Goal: Task Accomplishment & Management: Use online tool/utility

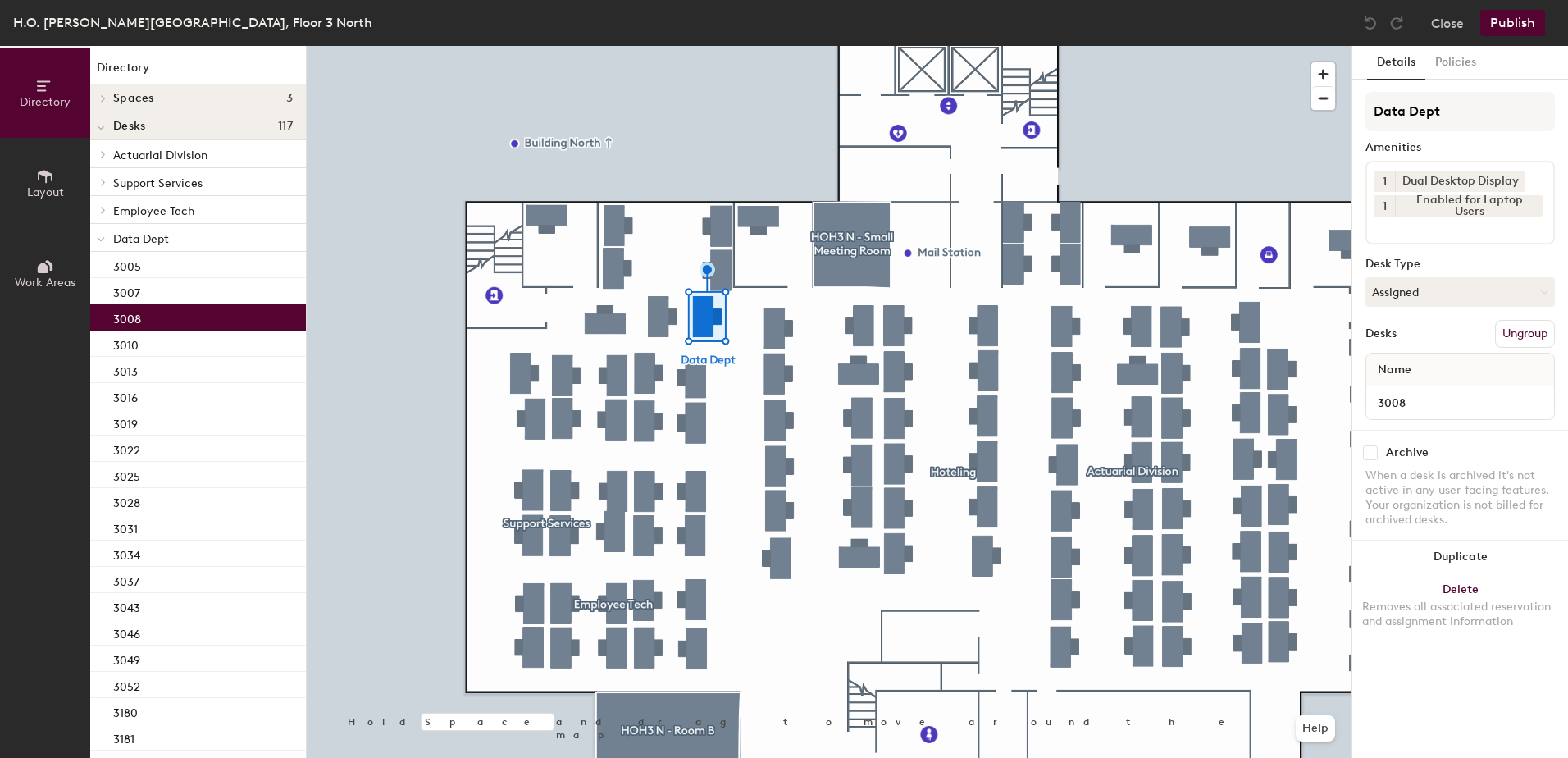
click at [1400, 305] on button "Assigned" at bounding box center [1460, 292] width 190 height 30
click at [1397, 407] on div "Assigned Hot Hoteled" at bounding box center [1460, 366] width 190 height 88
click at [1404, 296] on button "Assigned" at bounding box center [1460, 292] width 190 height 30
drag, startPoint x: 1406, startPoint y: 389, endPoint x: 1514, endPoint y: 368, distance: 110.0
click at [1407, 389] on div "Hoteled" at bounding box center [1448, 392] width 164 height 24
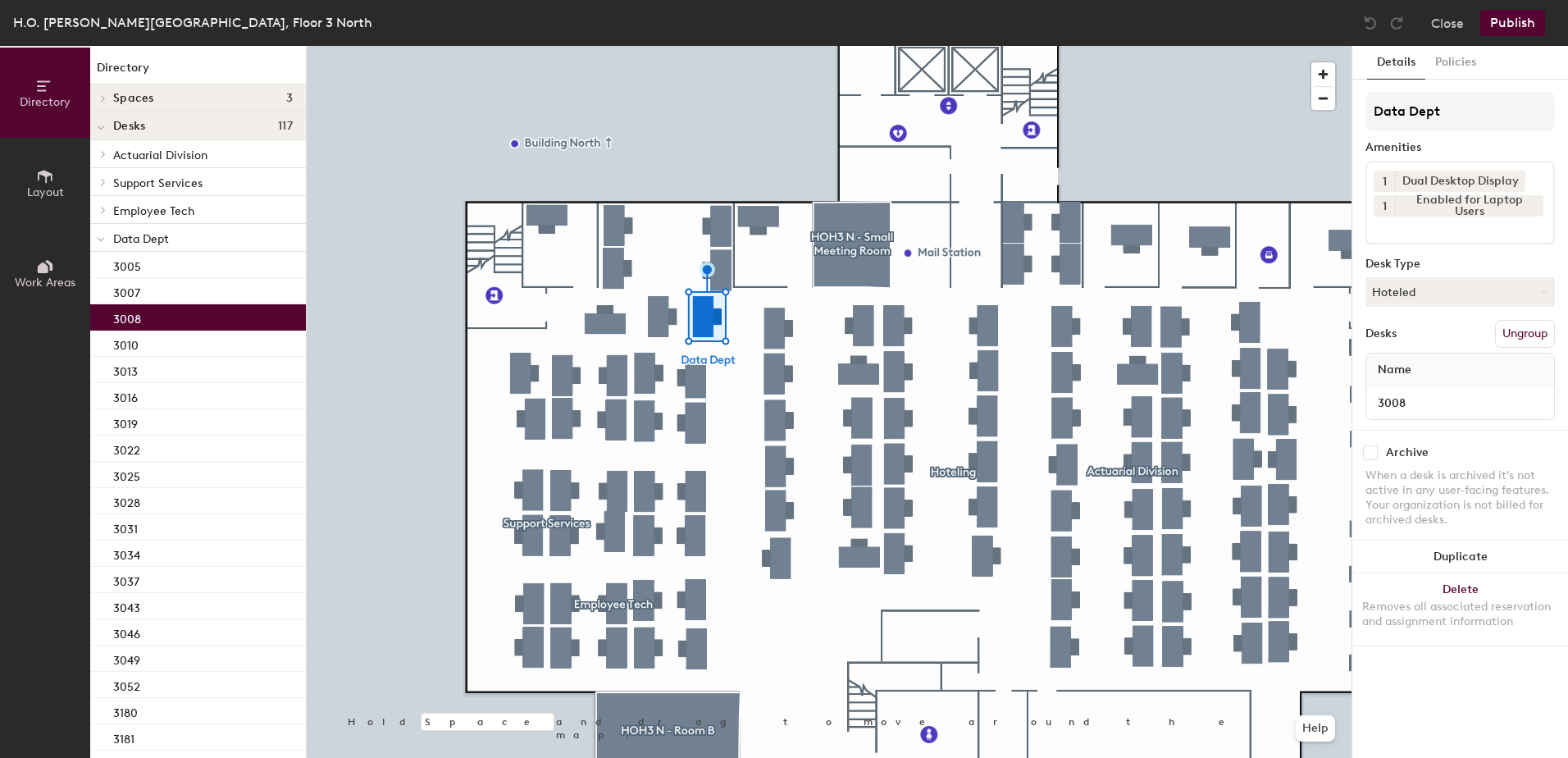
click at [1539, 341] on button "Ungroup" at bounding box center [1525, 334] width 59 height 28
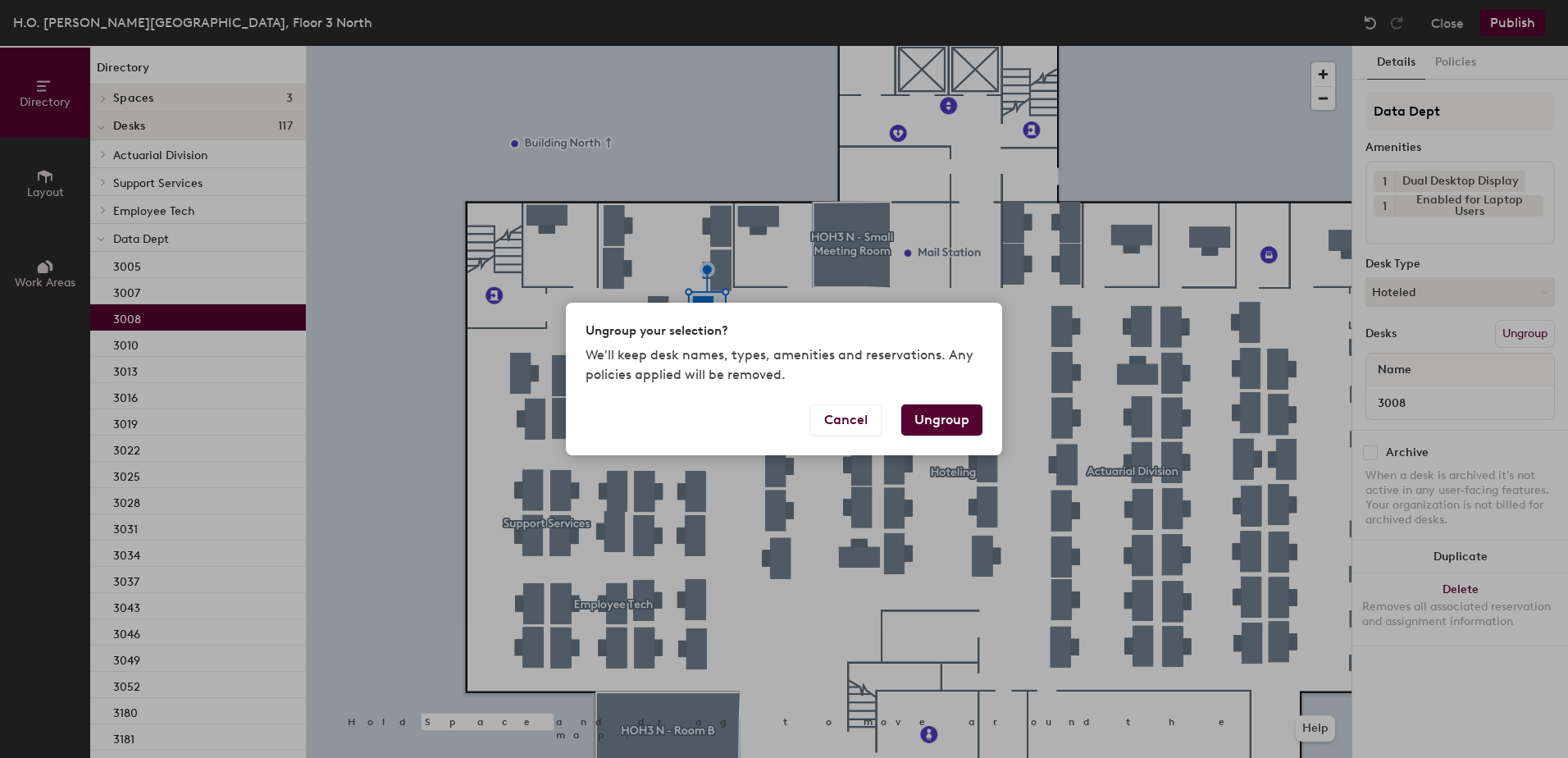
click at [962, 420] on button "Ungroup" at bounding box center [942, 420] width 81 height 31
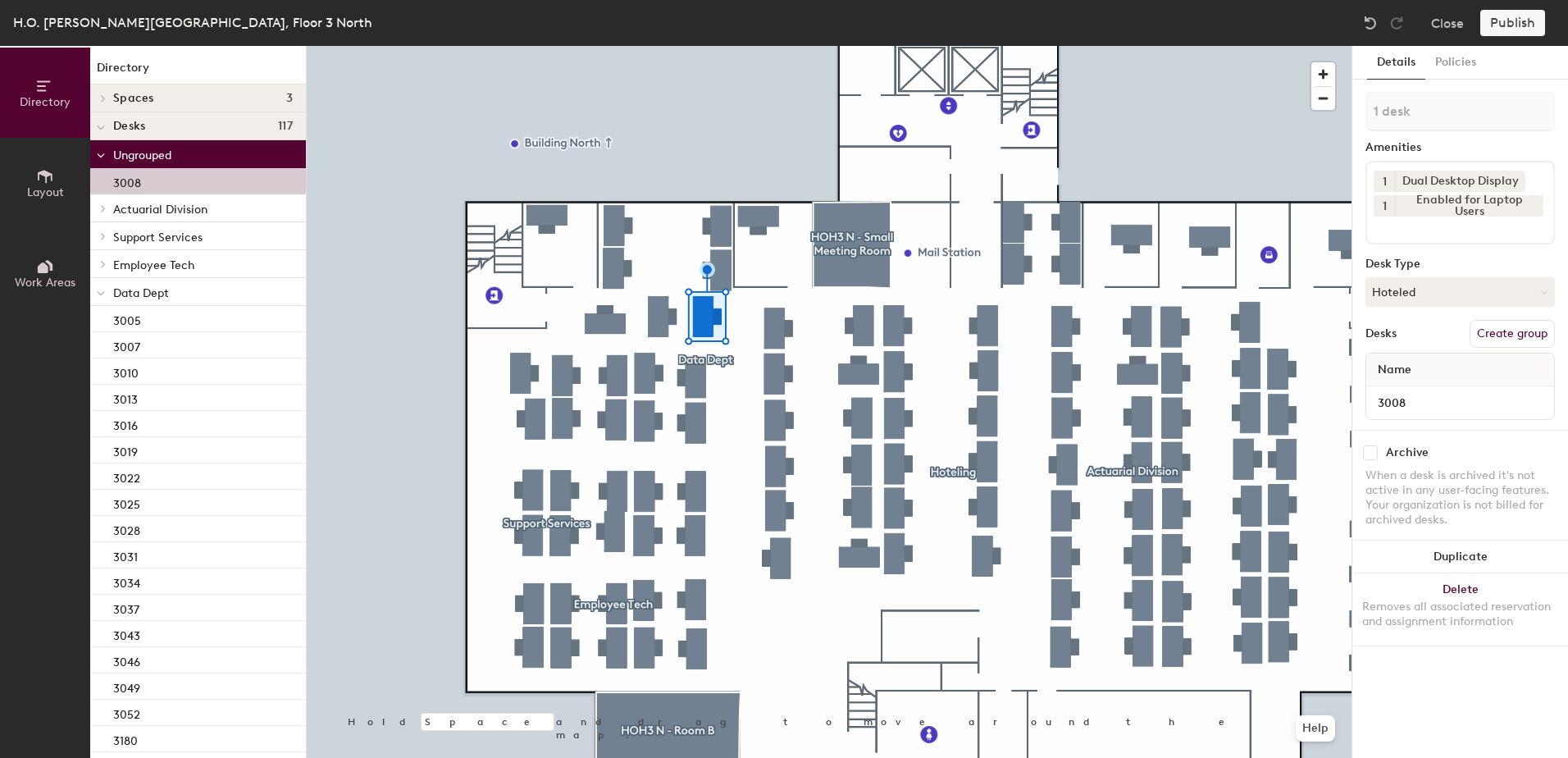
click at [101, 294] on icon at bounding box center [101, 294] width 8 height 7
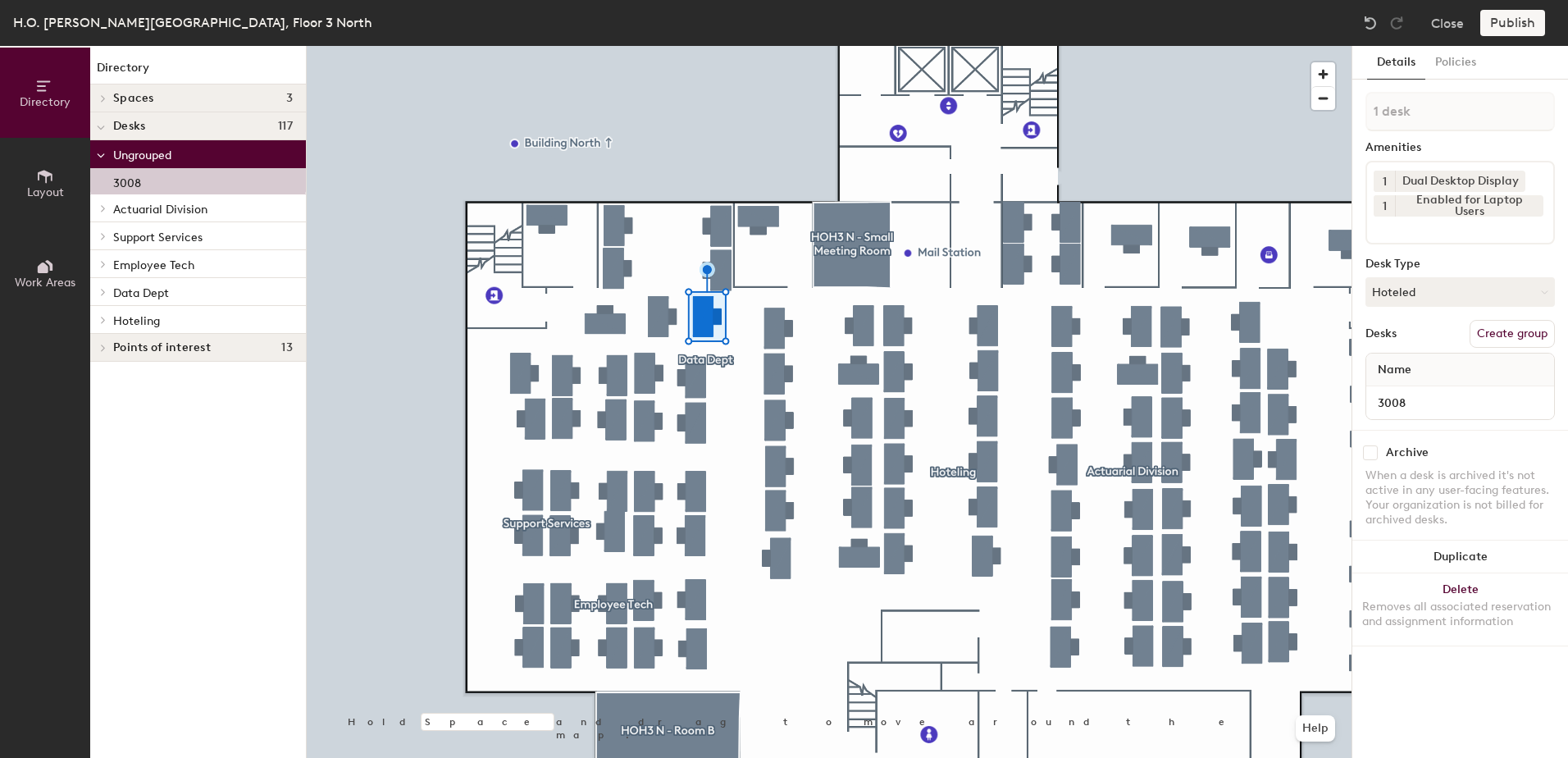
click at [99, 323] on div at bounding box center [101, 319] width 21 height 27
click at [158, 352] on div "3061" at bounding box center [198, 347] width 216 height 26
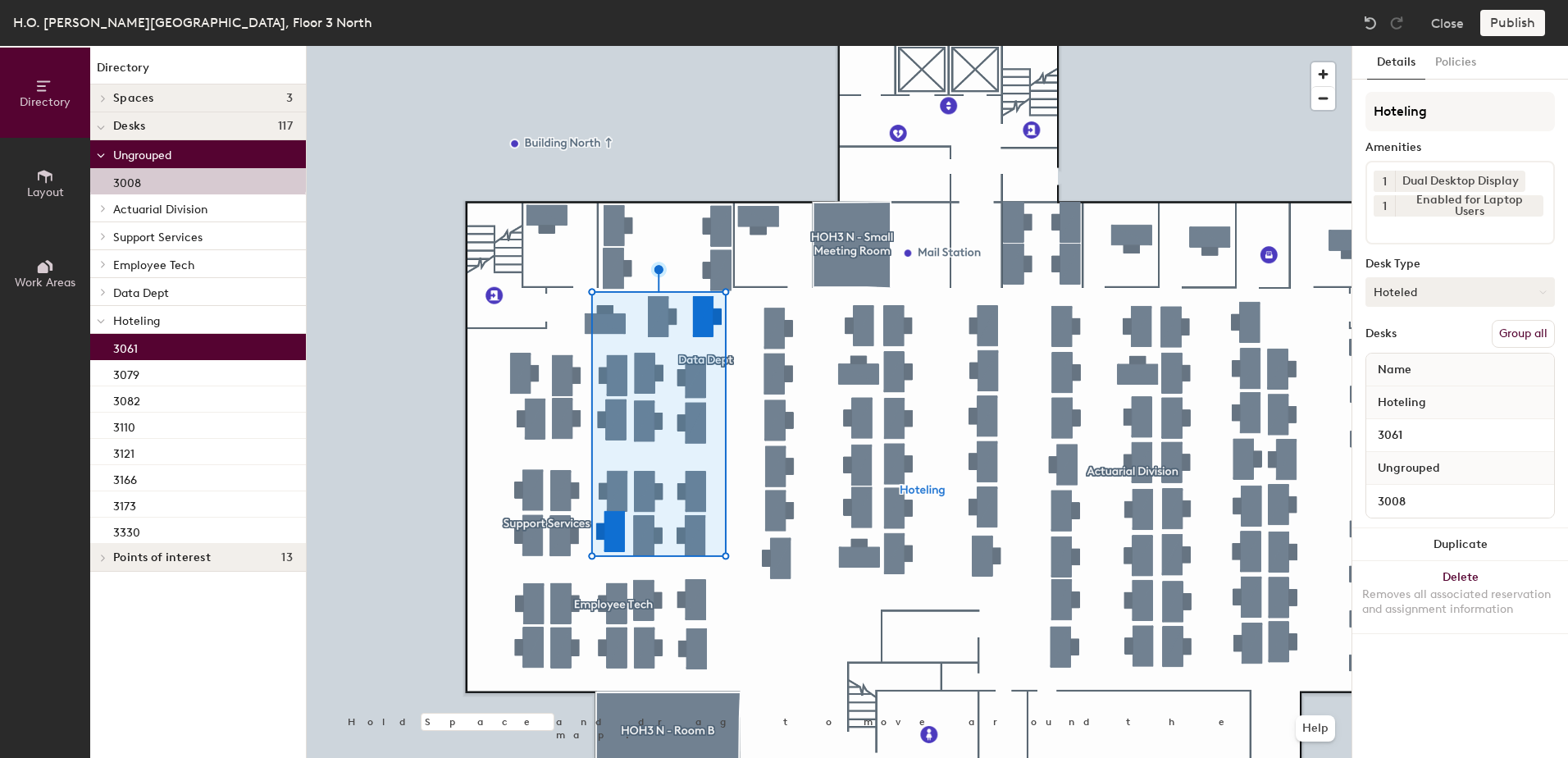
click at [1515, 332] on button "Group all" at bounding box center [1523, 334] width 63 height 28
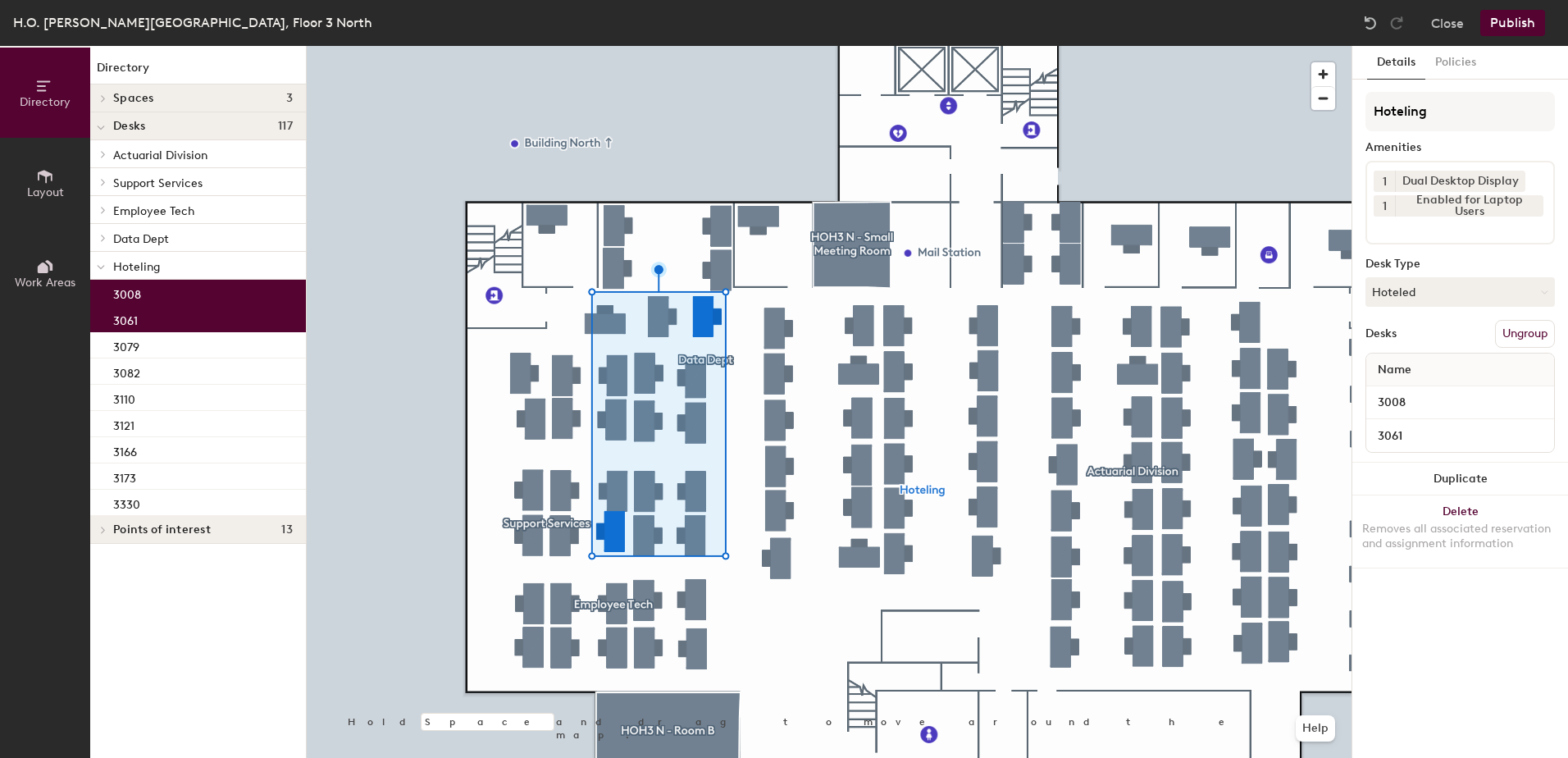
click at [1515, 24] on button "Publish" at bounding box center [1513, 23] width 65 height 26
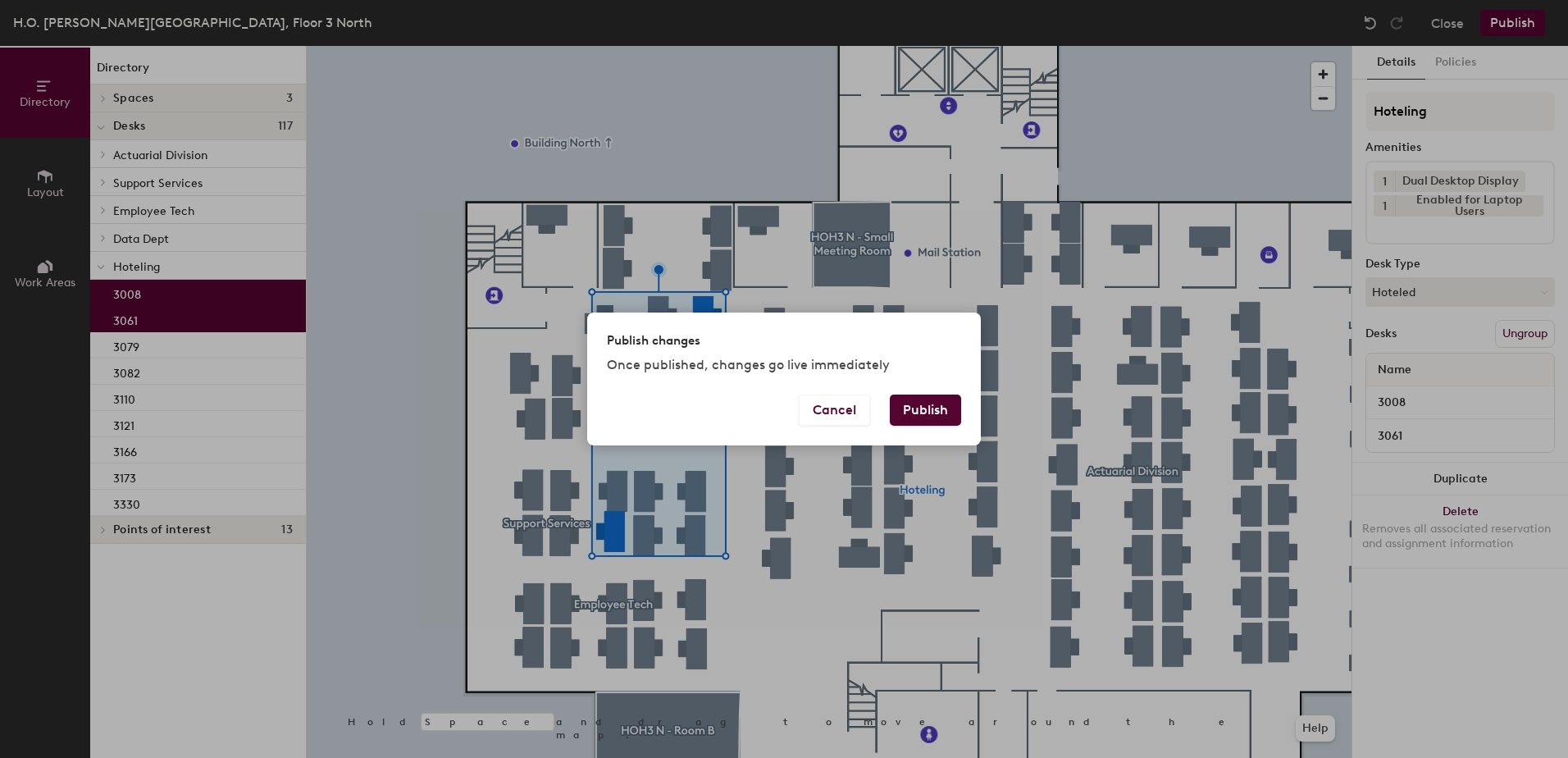
click at [929, 408] on button "Publish" at bounding box center [926, 410] width 72 height 31
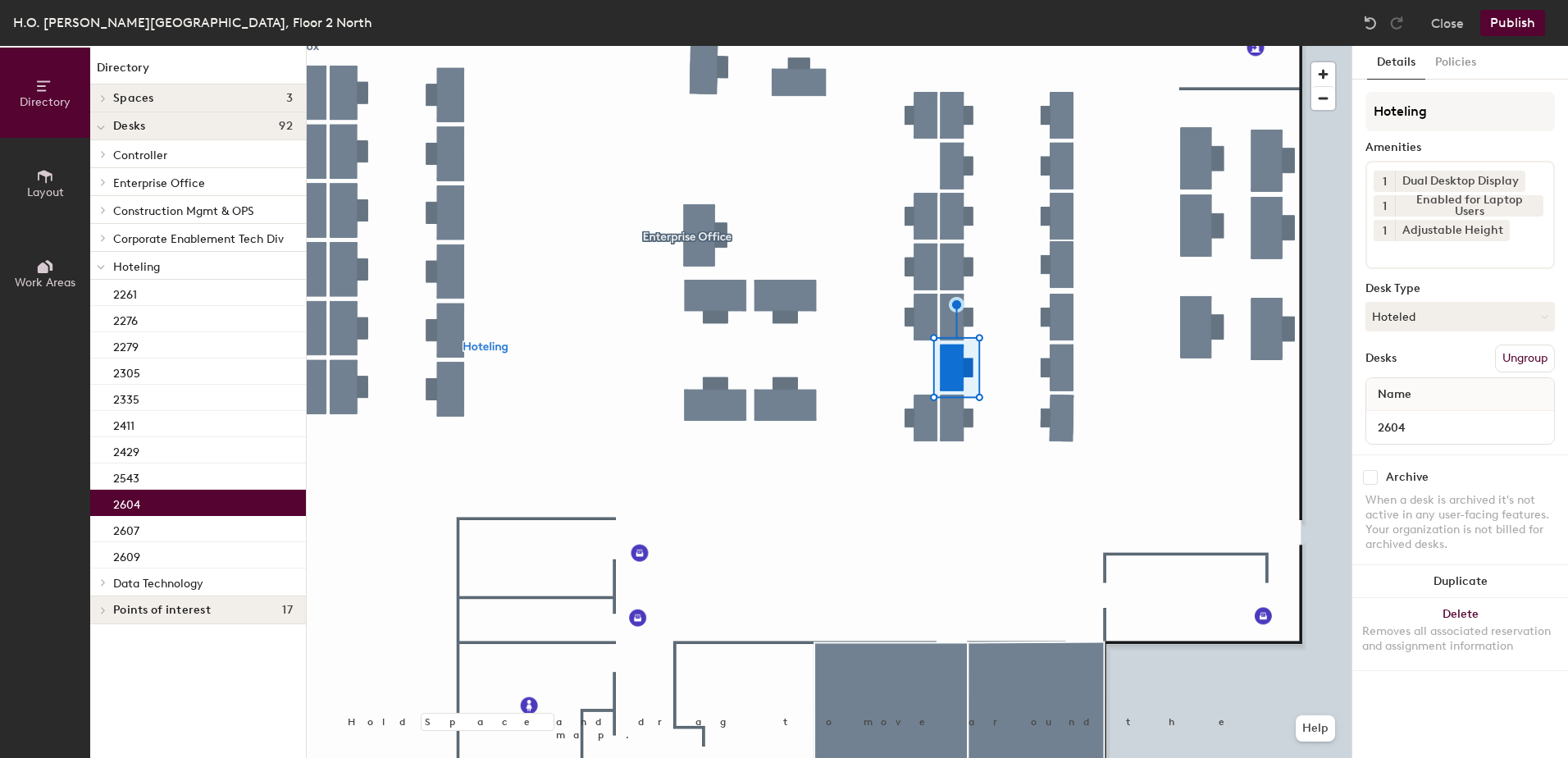
drag, startPoint x: 1444, startPoint y: 322, endPoint x: 1444, endPoint y: 342, distance: 20.0
click at [1444, 326] on button "Hoteled" at bounding box center [1460, 316] width 190 height 30
click at [1548, 350] on button "Ungroup" at bounding box center [1525, 358] width 59 height 28
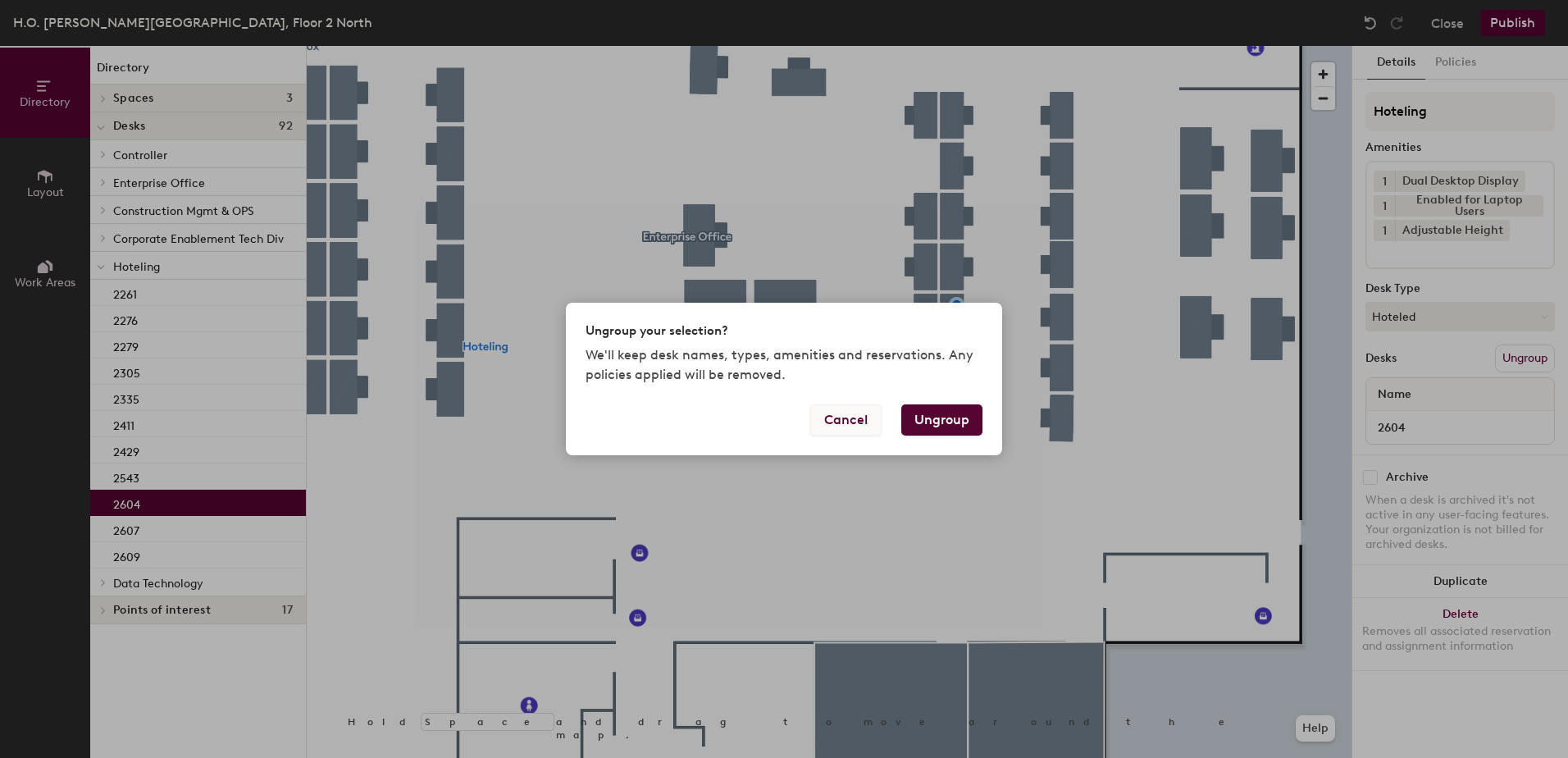
click at [854, 424] on button "Cancel" at bounding box center [847, 420] width 72 height 31
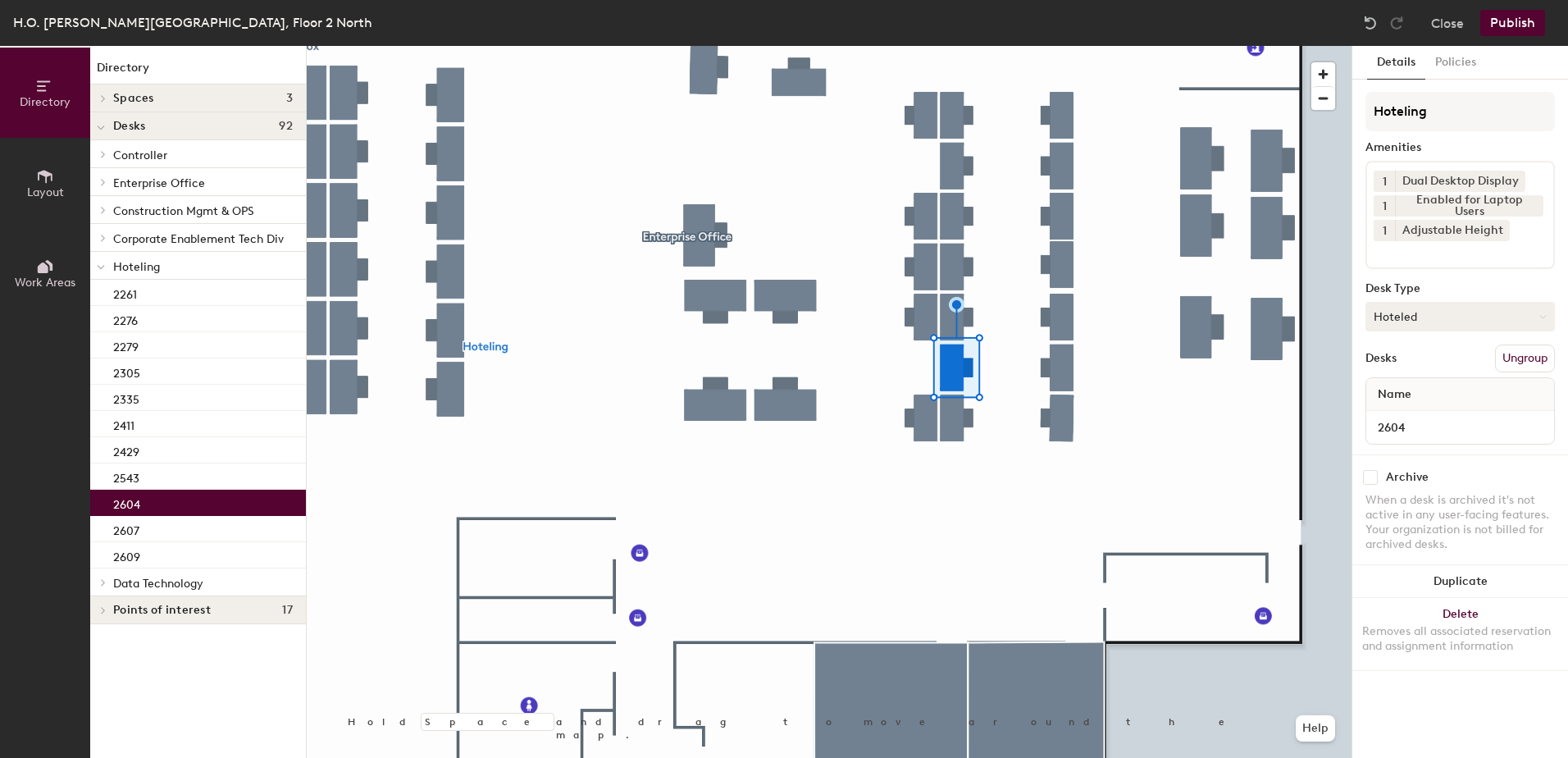
click at [1404, 323] on button "Hoteled" at bounding box center [1460, 316] width 190 height 30
click at [1563, 349] on div "Details Policies Hoteling Amenities 1 Dual Desktop Display 1 Enabled for Laptop…" at bounding box center [1460, 402] width 216 height 712
click at [1521, 365] on button "Ungroup" at bounding box center [1525, 358] width 59 height 28
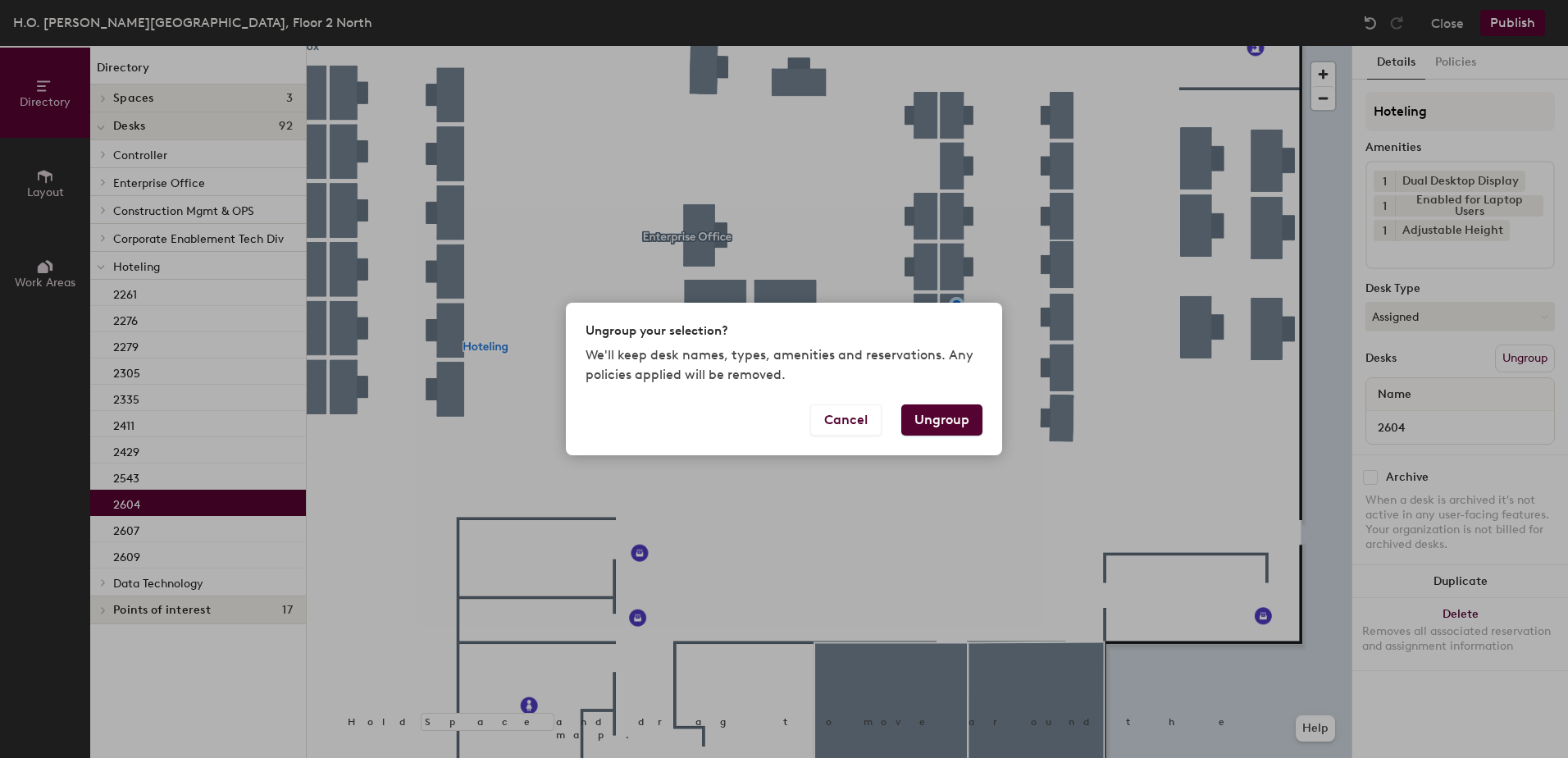
click at [934, 414] on button "Ungroup" at bounding box center [942, 420] width 81 height 31
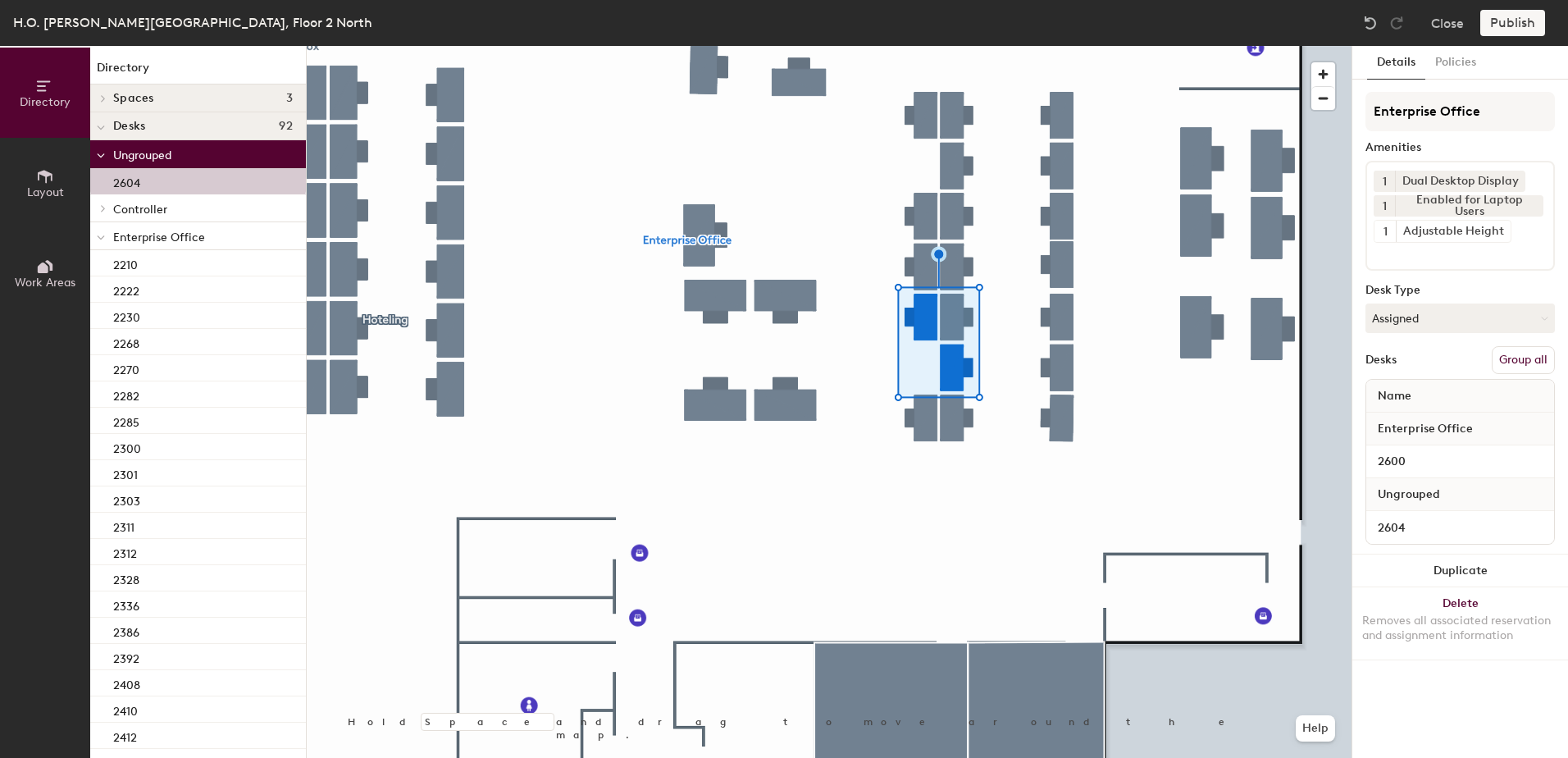
click at [1517, 363] on button "Group all" at bounding box center [1523, 360] width 63 height 28
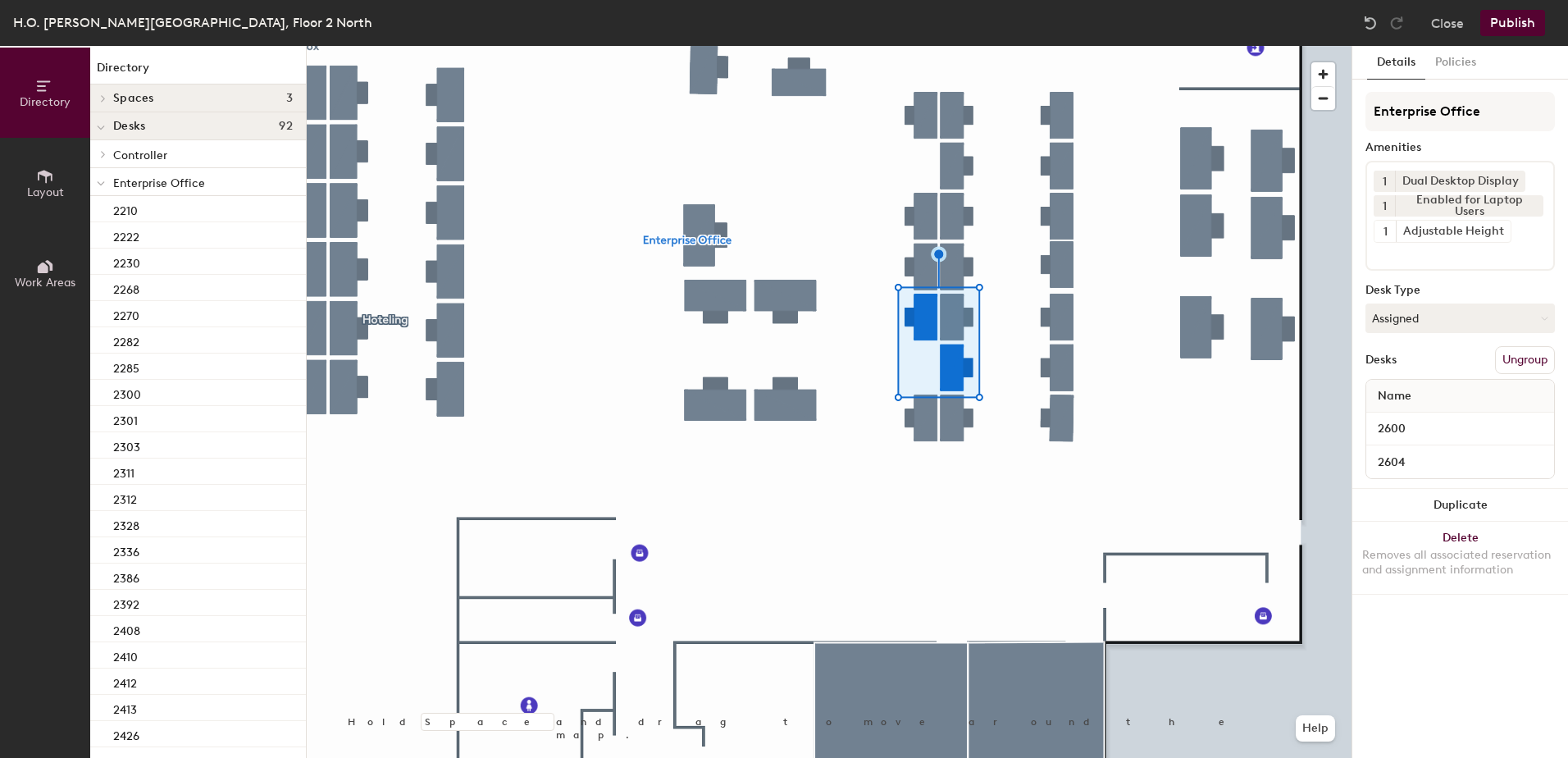
click at [1496, 8] on div "H.O. Hirt Building, Floor 2 North Close Publish" at bounding box center [784, 23] width 1568 height 46
click at [1502, 30] on button "Publish" at bounding box center [1513, 23] width 65 height 26
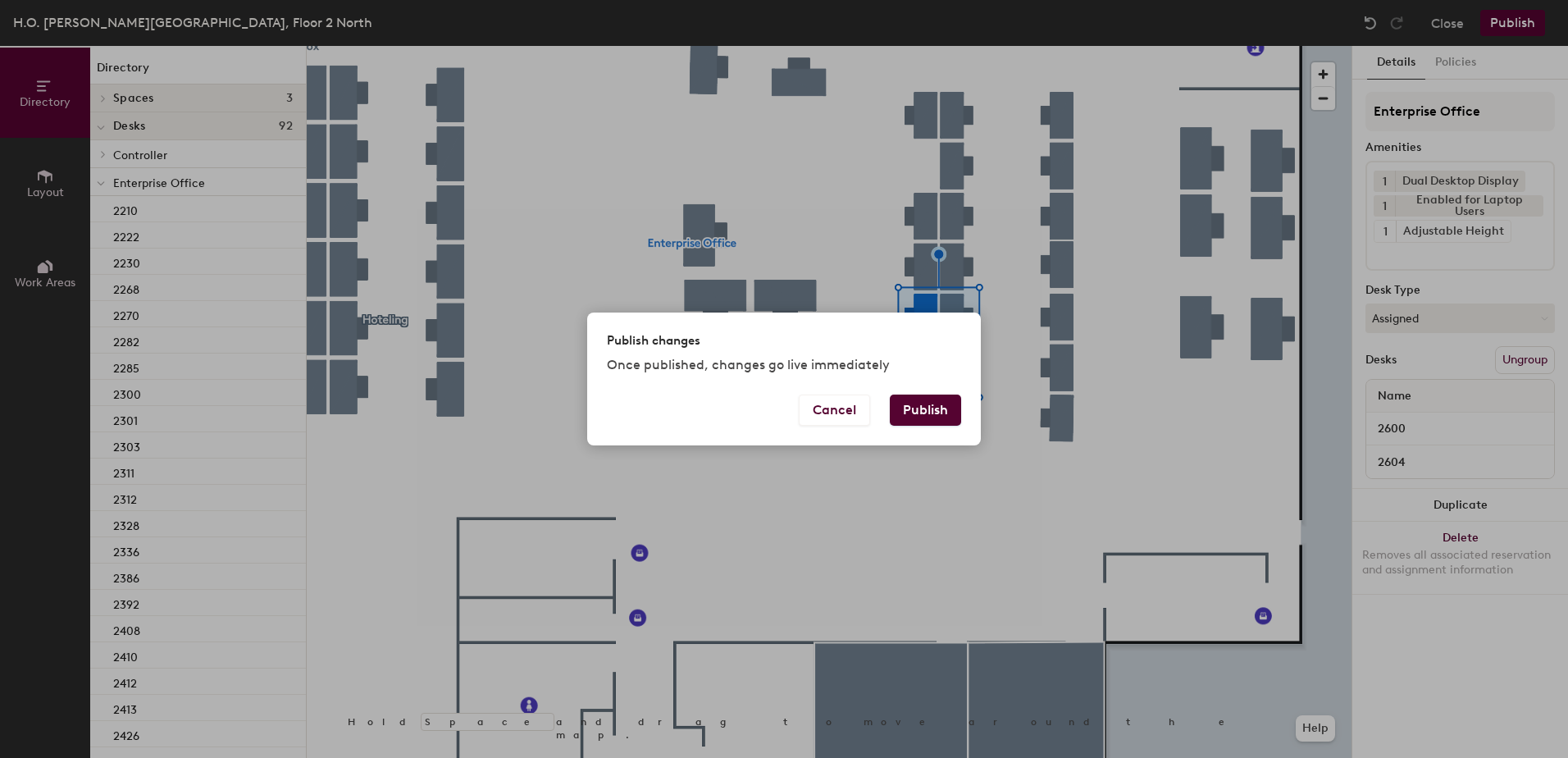
drag, startPoint x: 926, startPoint y: 428, endPoint x: 915, endPoint y: 426, distance: 11.2
click at [921, 427] on div "Cancel Publish" at bounding box center [784, 420] width 394 height 51
click at [914, 425] on button "Publish" at bounding box center [926, 410] width 72 height 31
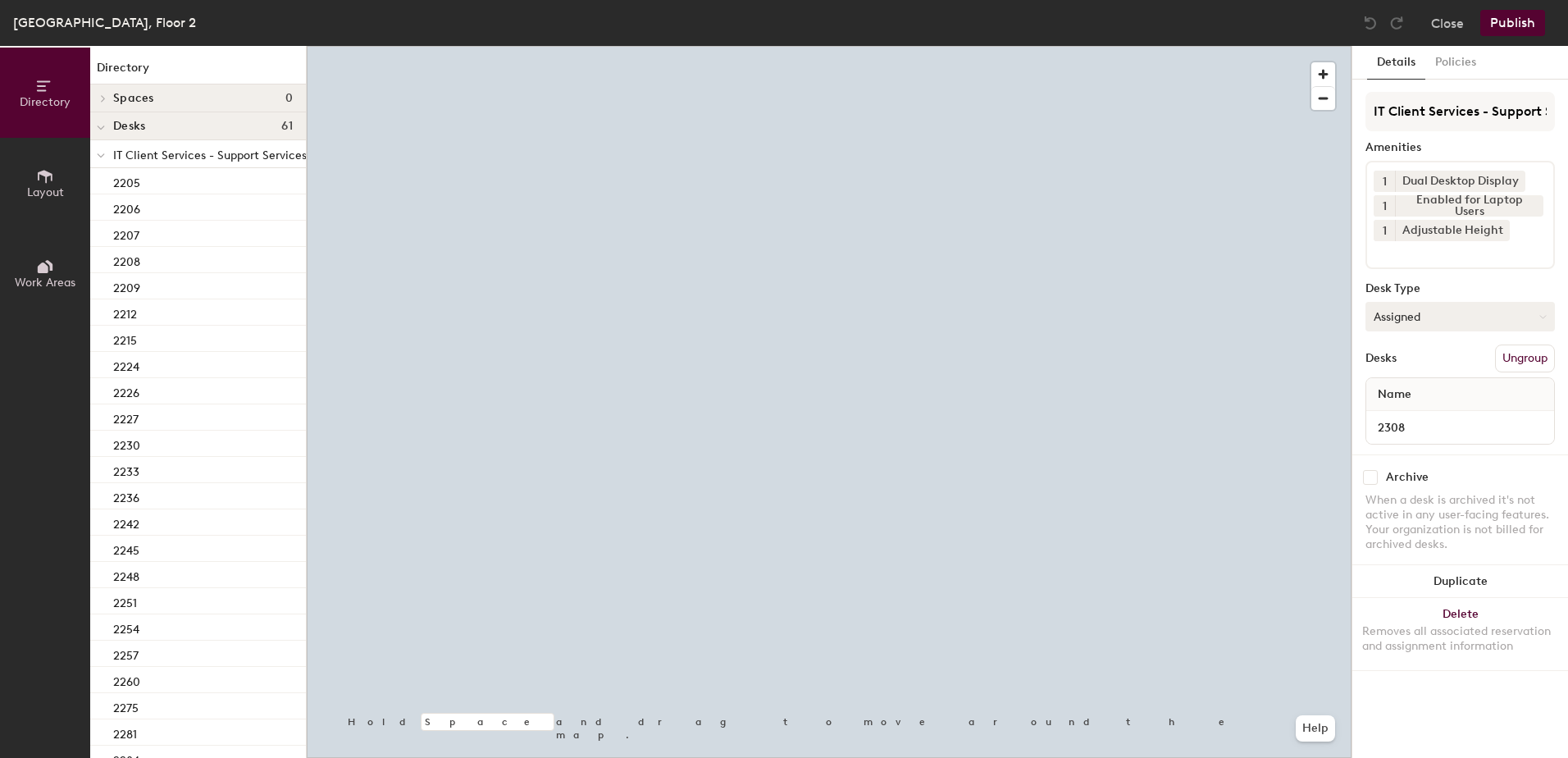
click at [1407, 325] on button "Assigned" at bounding box center [1460, 316] width 190 height 30
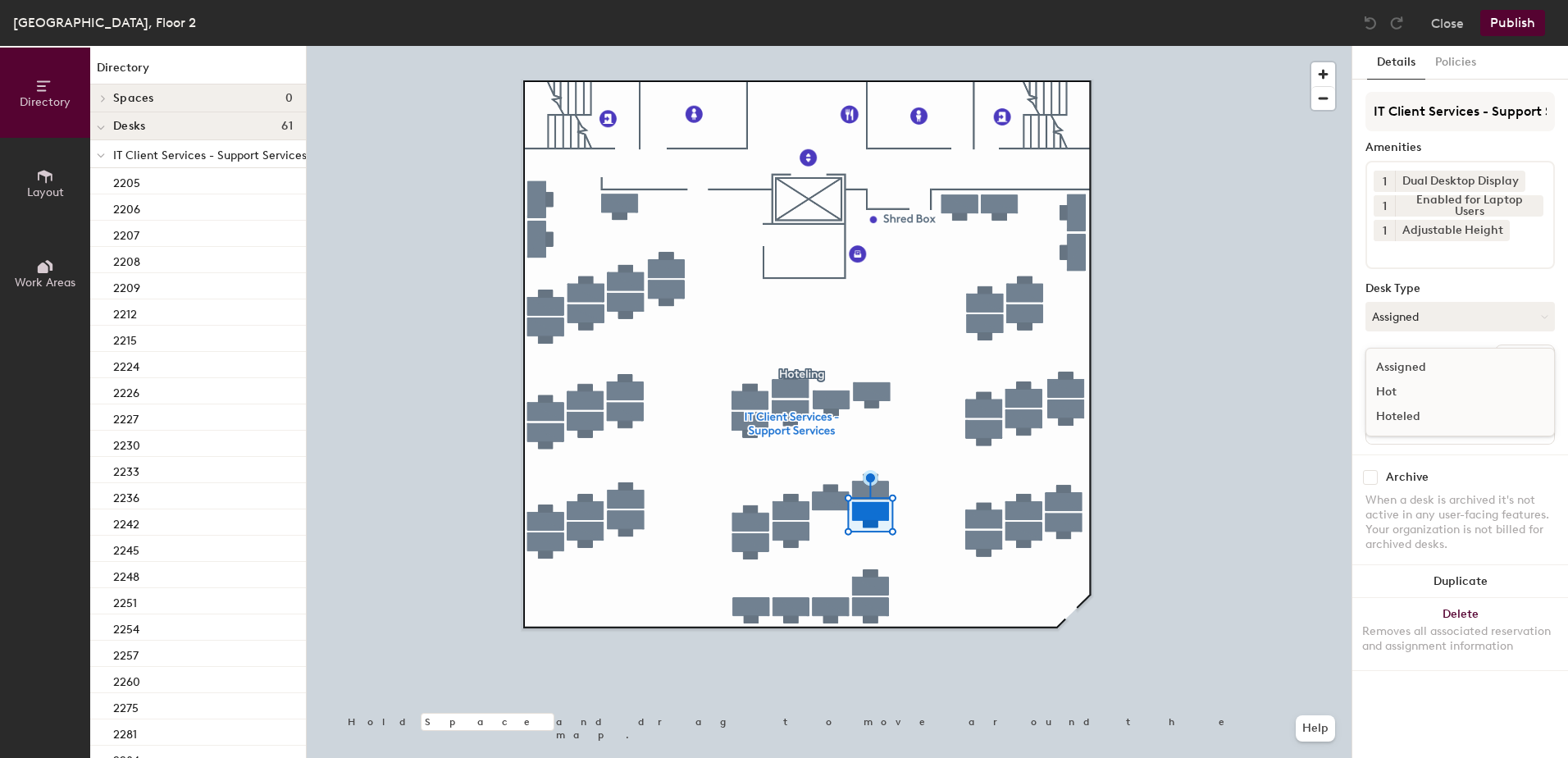
click at [1416, 419] on div "Hoteled" at bounding box center [1448, 416] width 164 height 24
click at [1523, 351] on button "Ungroup" at bounding box center [1525, 358] width 59 height 28
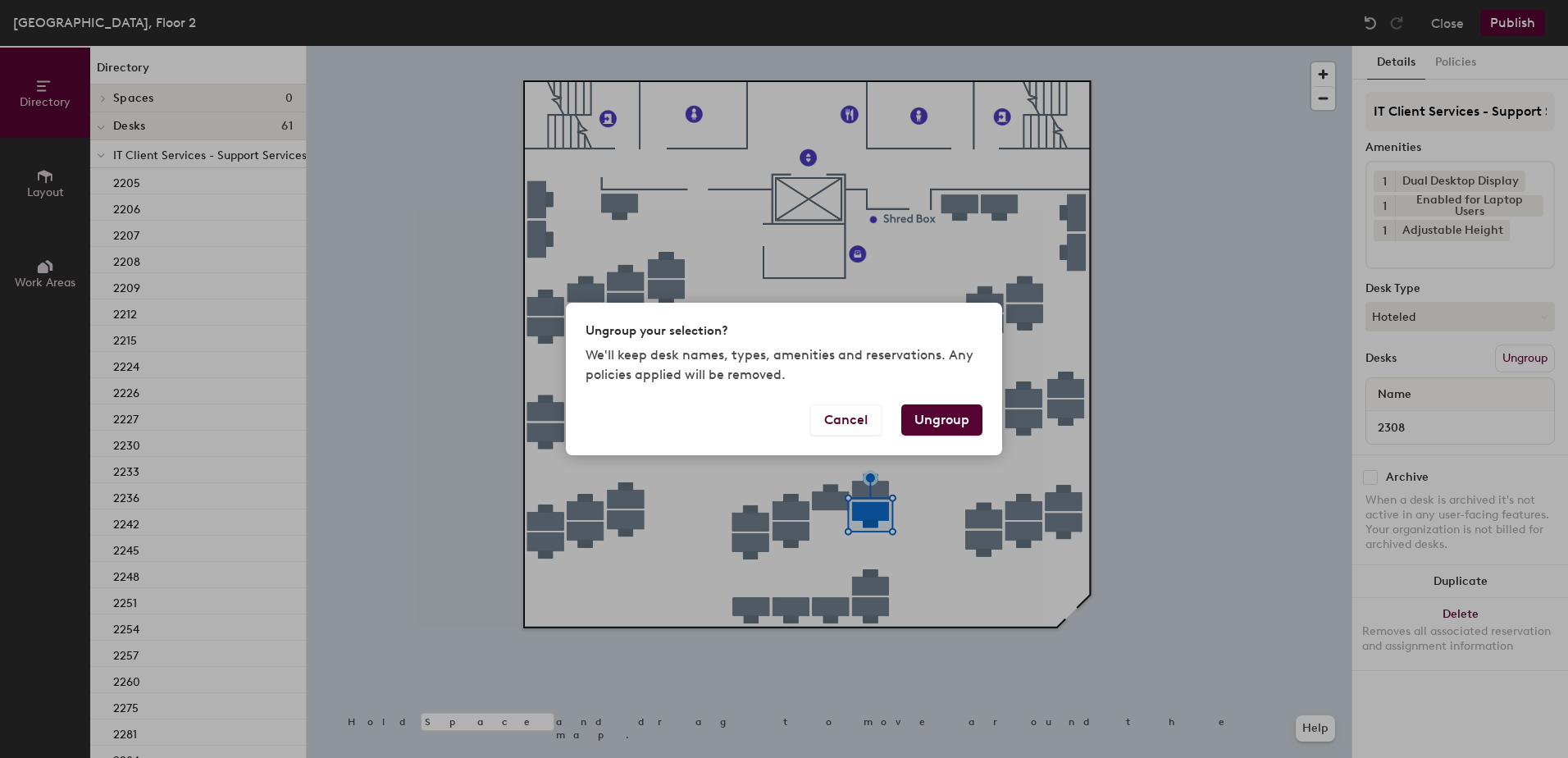
click at [923, 421] on button "Ungroup" at bounding box center [942, 420] width 81 height 31
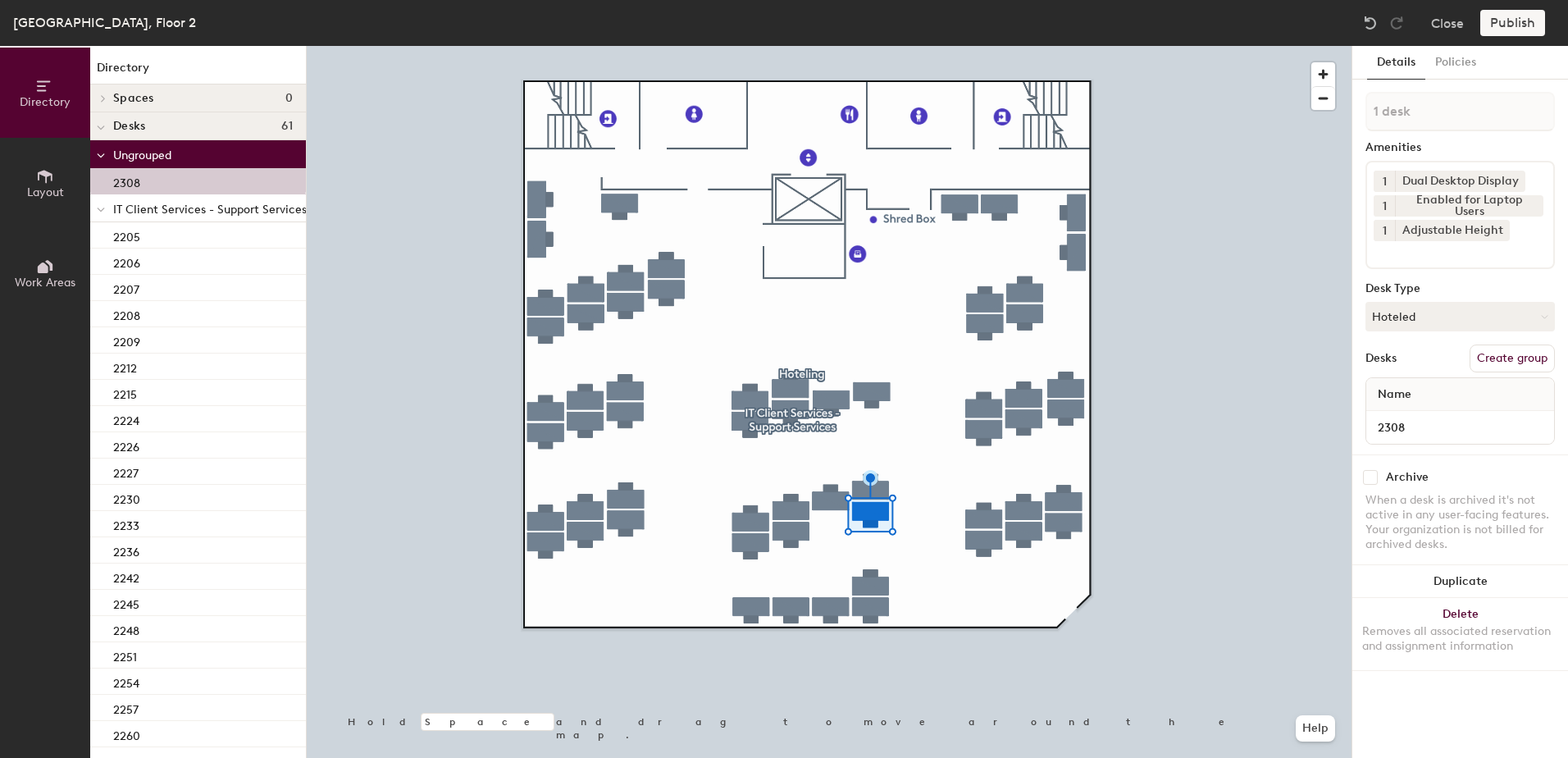
click at [101, 207] on icon at bounding box center [101, 210] width 8 height 7
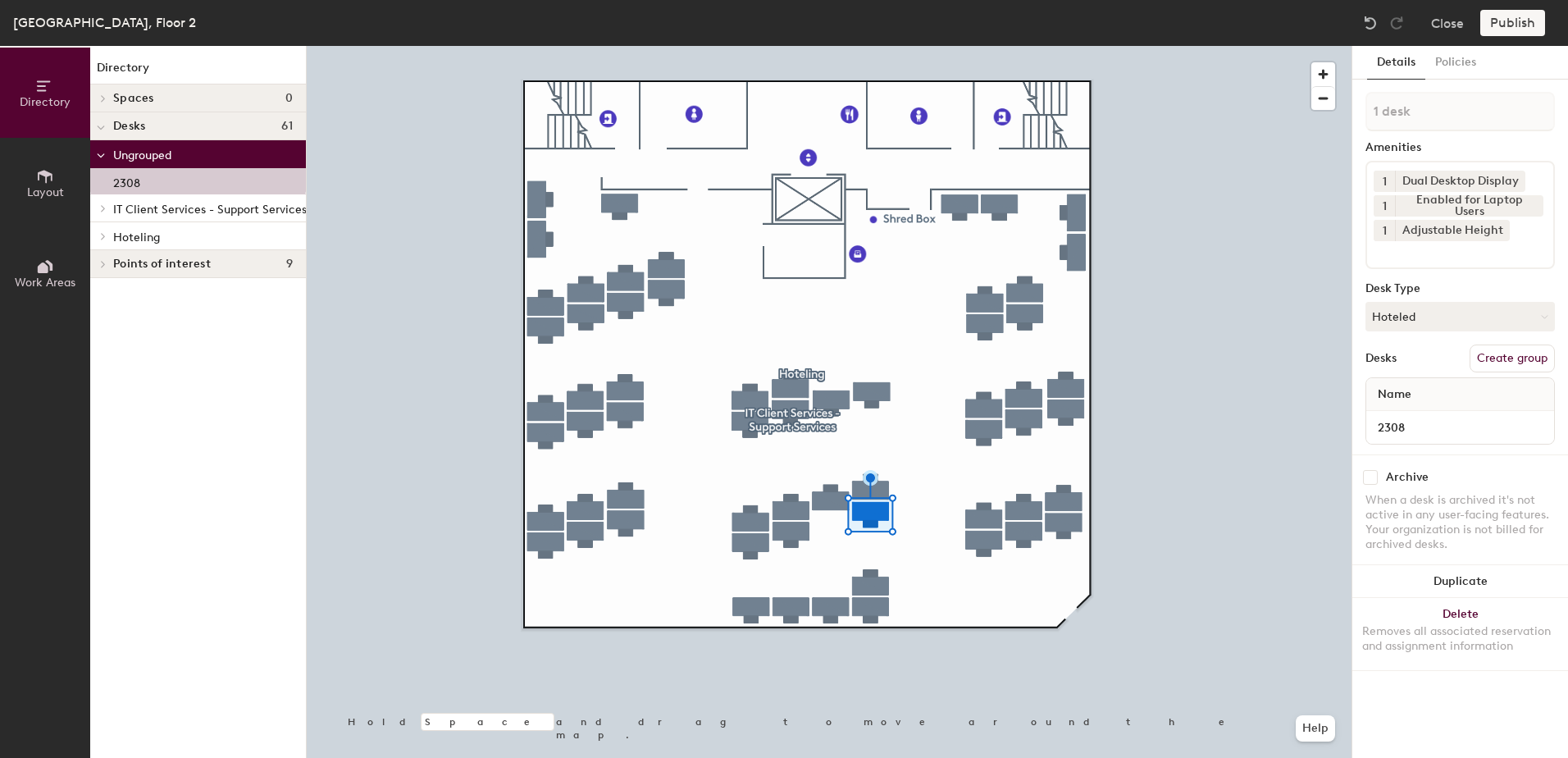
click at [101, 243] on div at bounding box center [101, 235] width 21 height 27
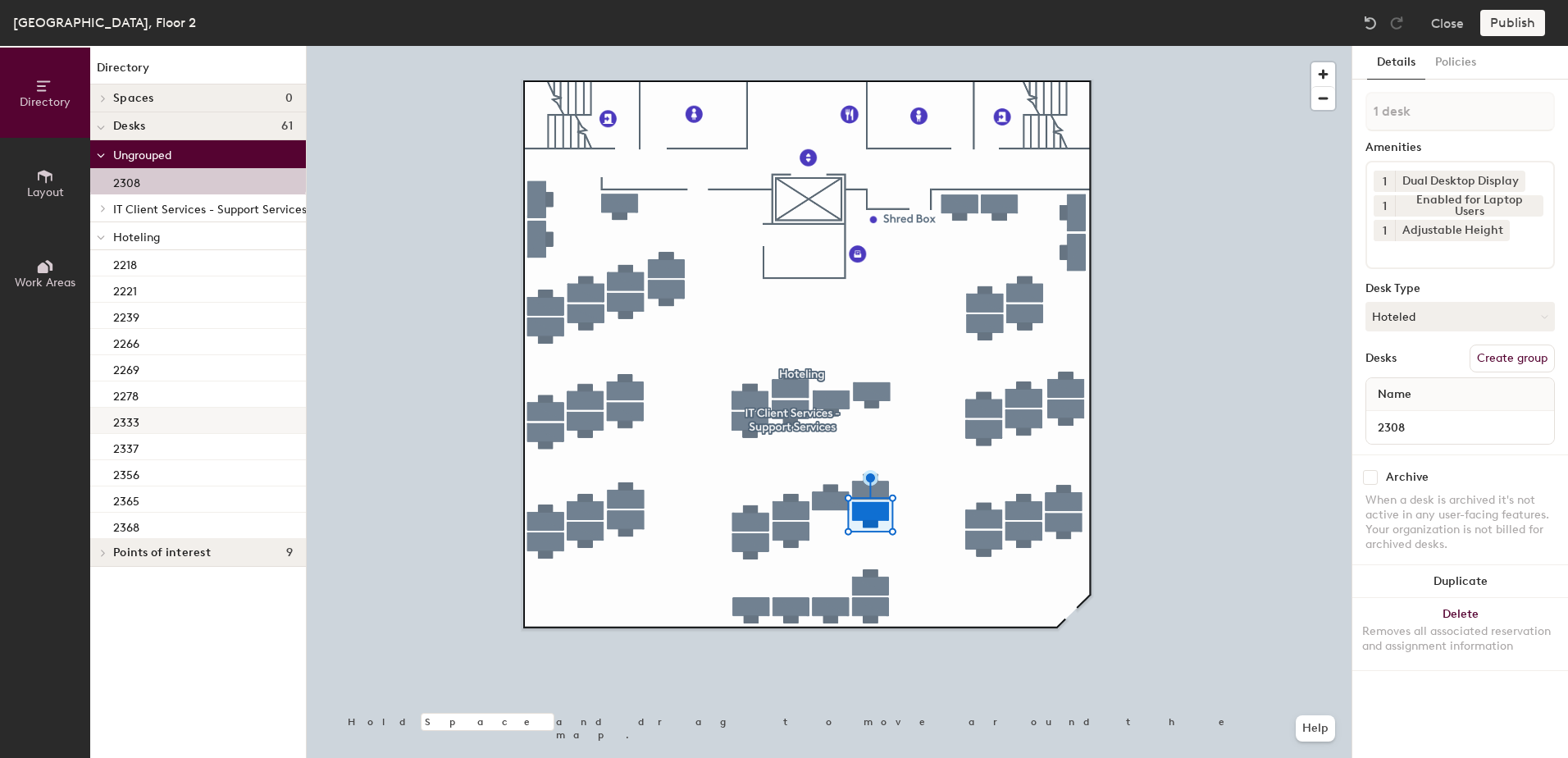
click at [150, 426] on div "2333" at bounding box center [198, 421] width 216 height 26
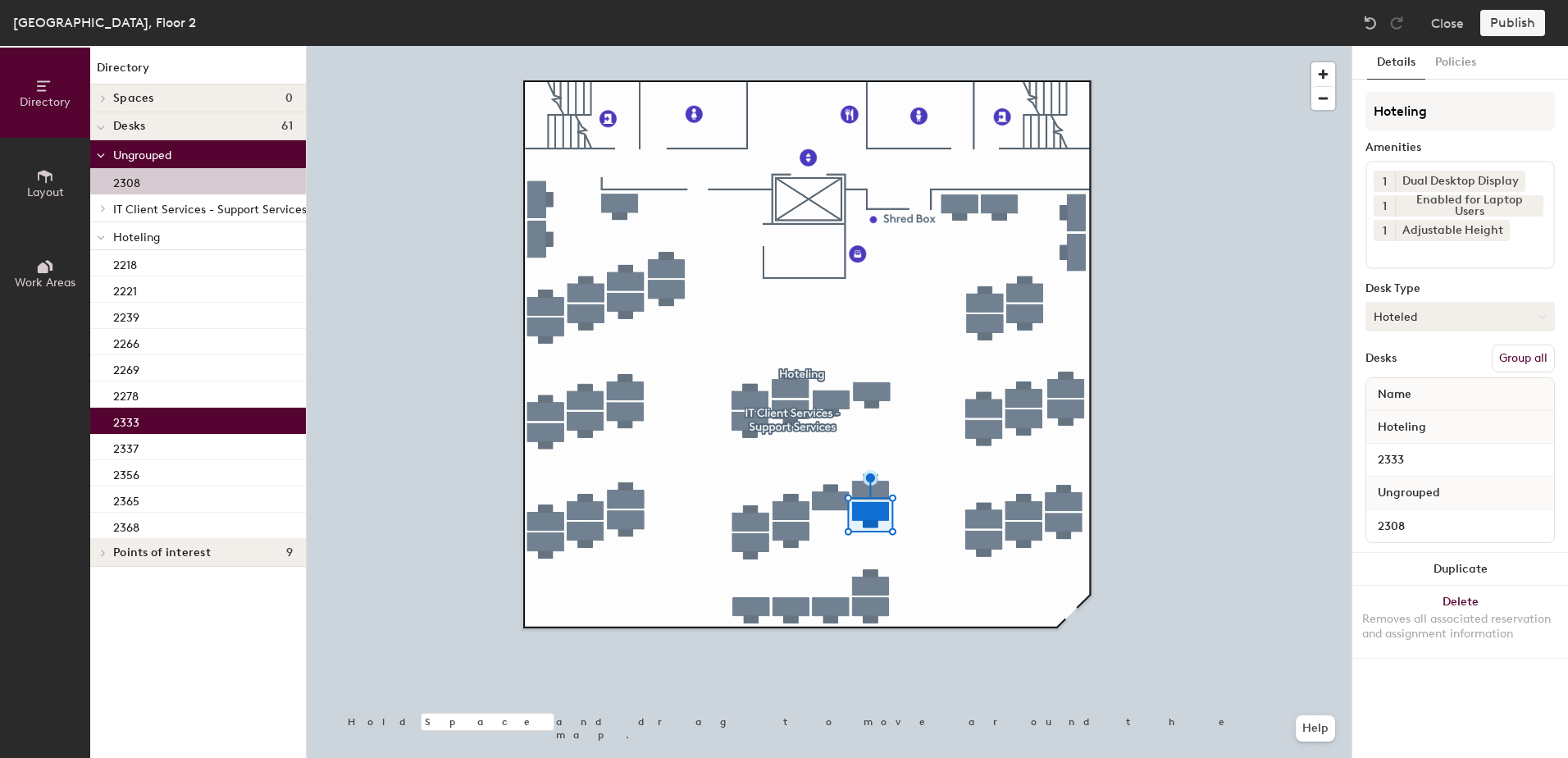
click at [1509, 355] on button "Group all" at bounding box center [1523, 358] width 63 height 28
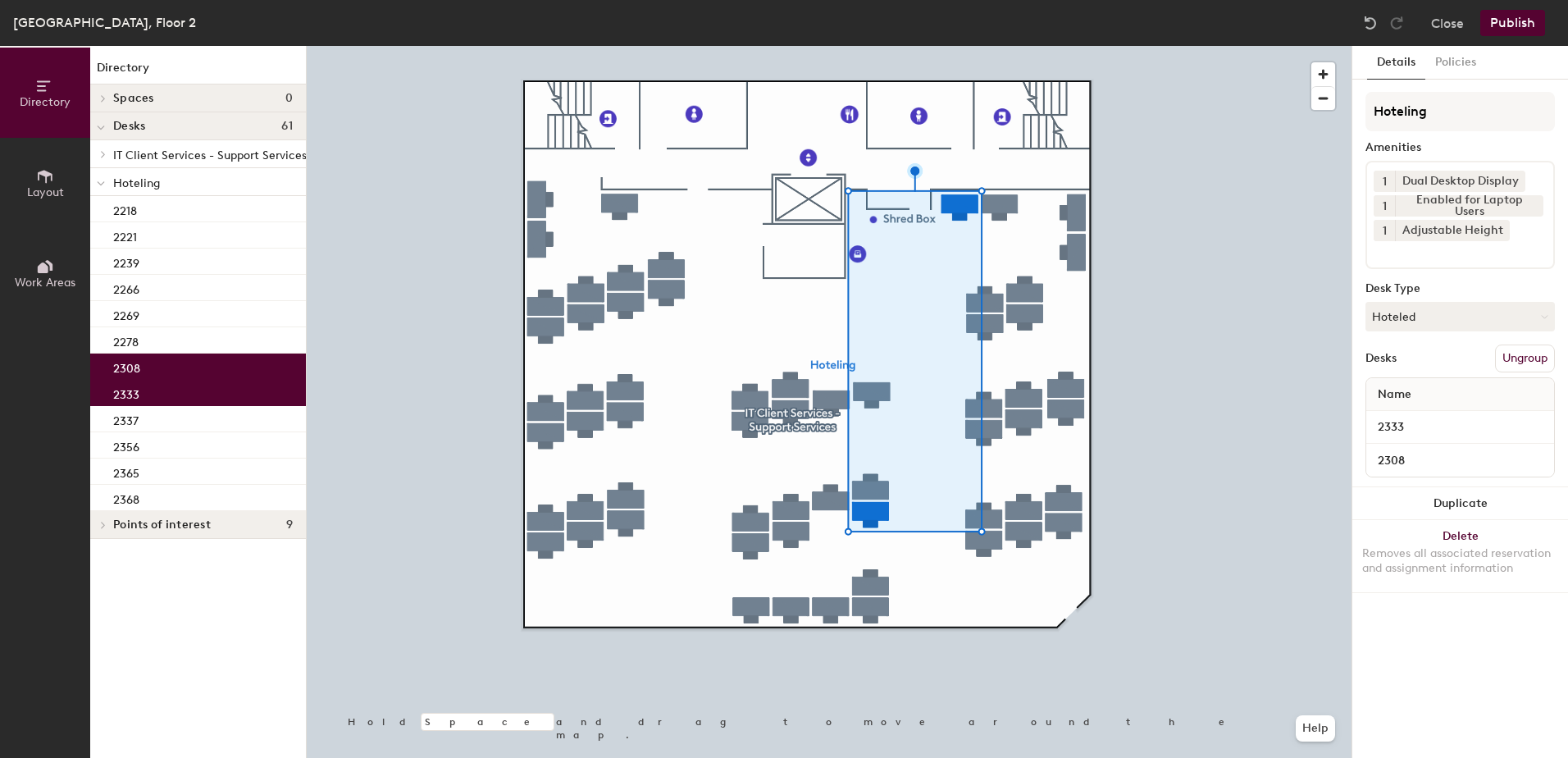
click at [1506, 20] on button "Publish" at bounding box center [1513, 23] width 65 height 26
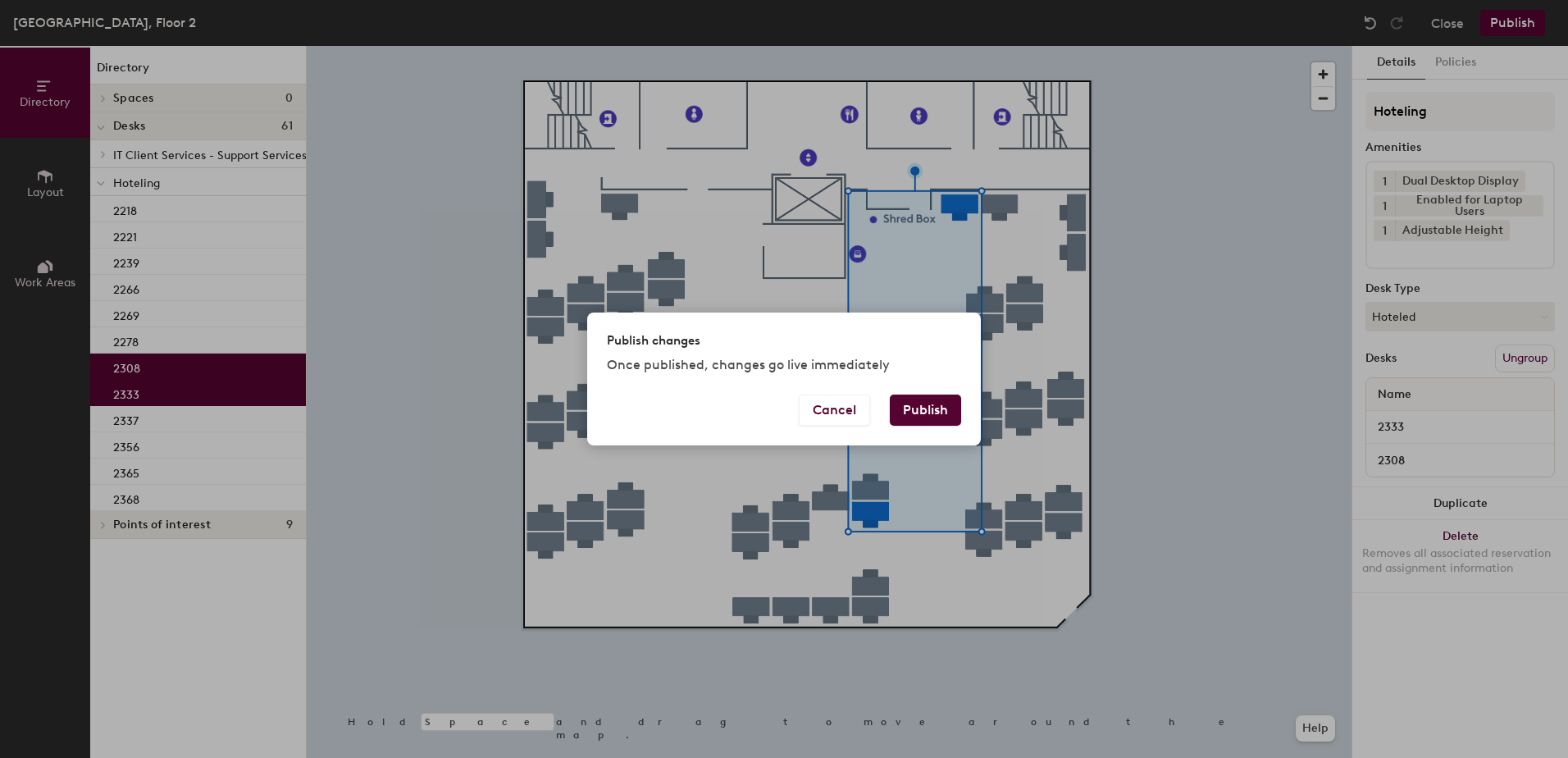
click at [932, 394] on button "Publish" at bounding box center [926, 410] width 72 height 31
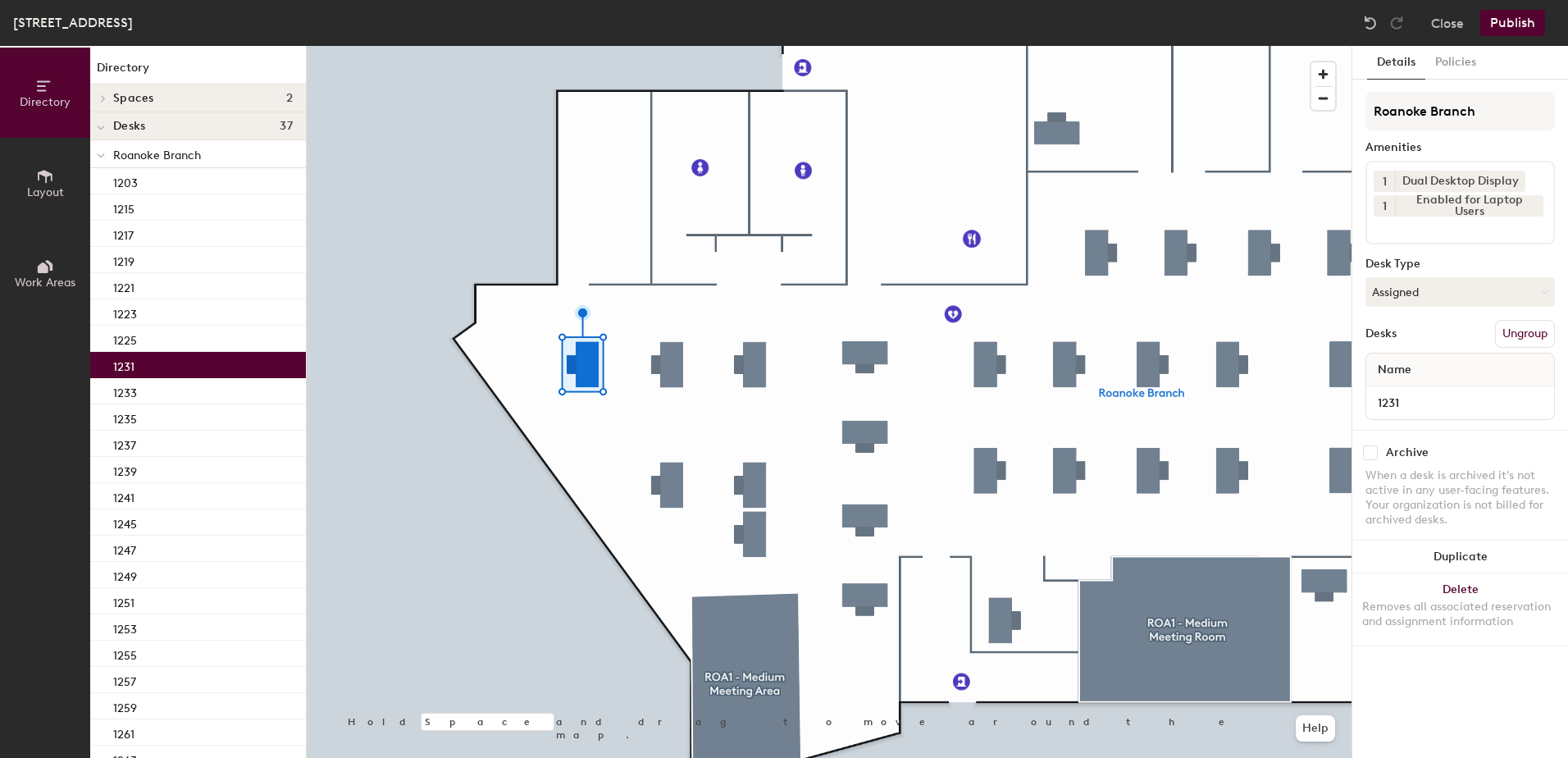
drag, startPoint x: 1390, startPoint y: 297, endPoint x: 1407, endPoint y: 307, distance: 19.7
click at [1392, 297] on button "Assigned" at bounding box center [1460, 292] width 190 height 30
drag, startPoint x: 1419, startPoint y: 389, endPoint x: 1474, endPoint y: 367, distance: 59.2
click at [1420, 389] on div "Hoteled" at bounding box center [1448, 392] width 164 height 24
click at [1526, 330] on button "Ungroup" at bounding box center [1525, 334] width 59 height 28
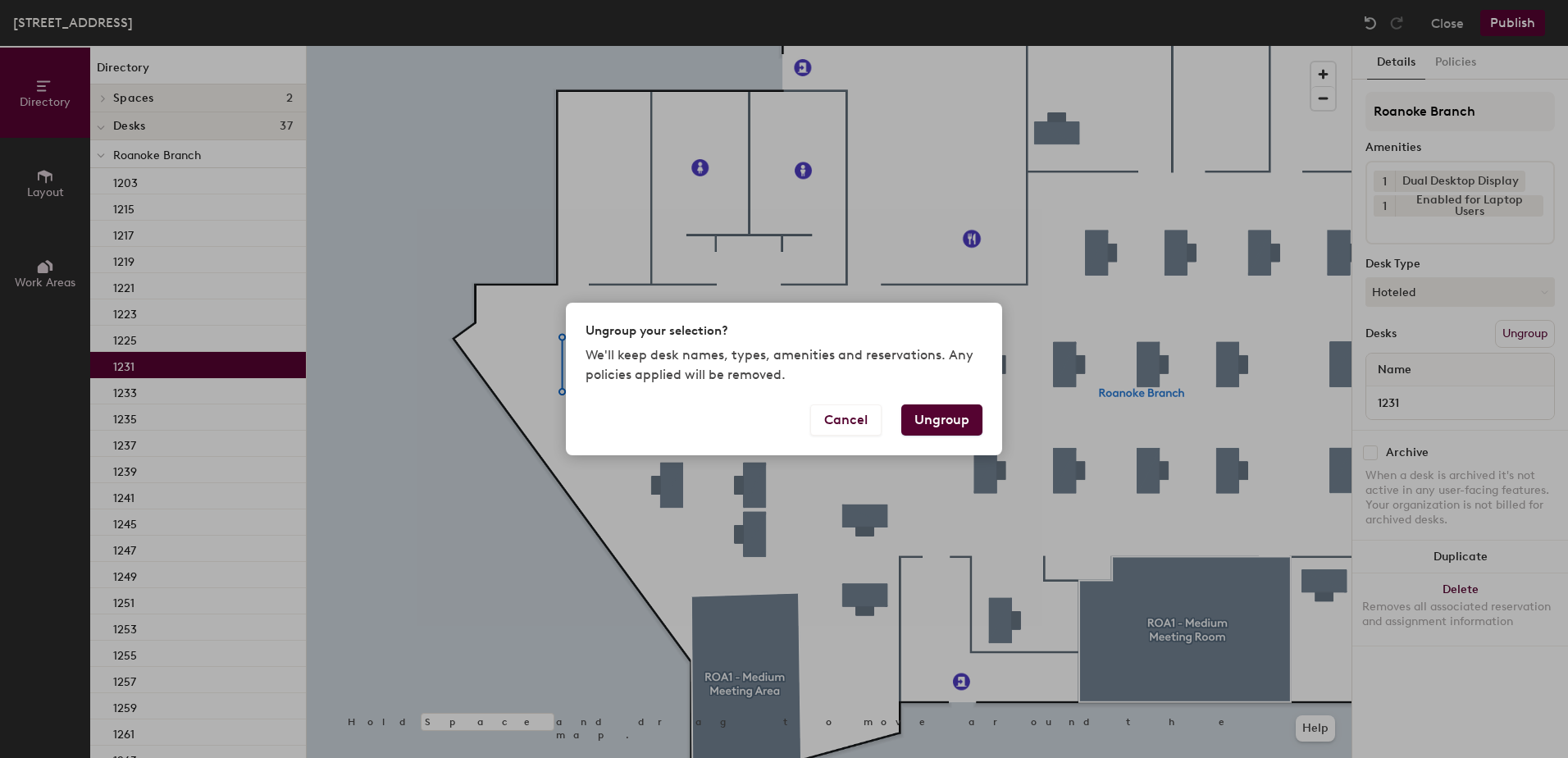
click at [937, 423] on button "Ungroup" at bounding box center [942, 420] width 81 height 31
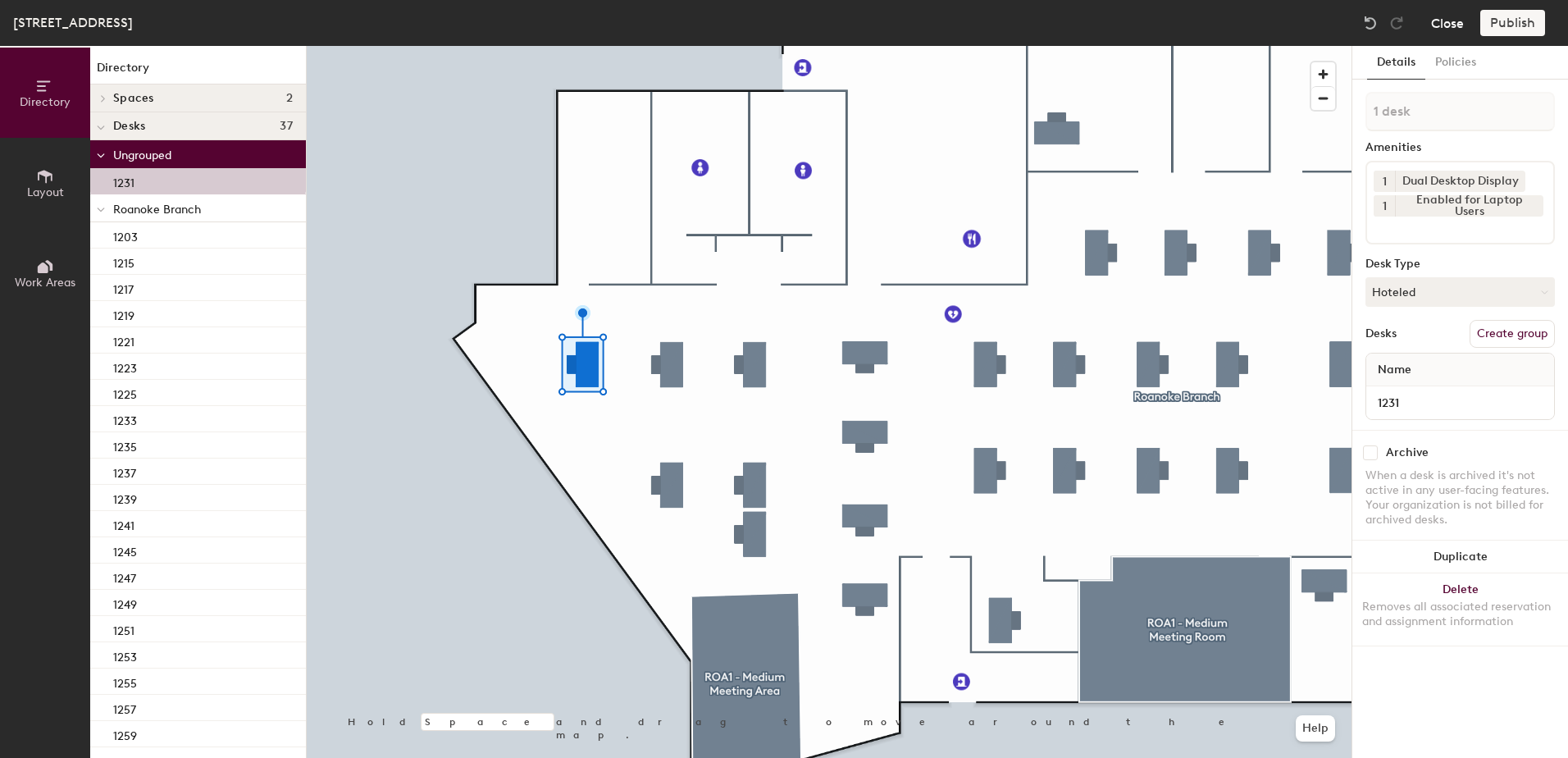
click at [1460, 21] on button "Close" at bounding box center [1447, 23] width 33 height 26
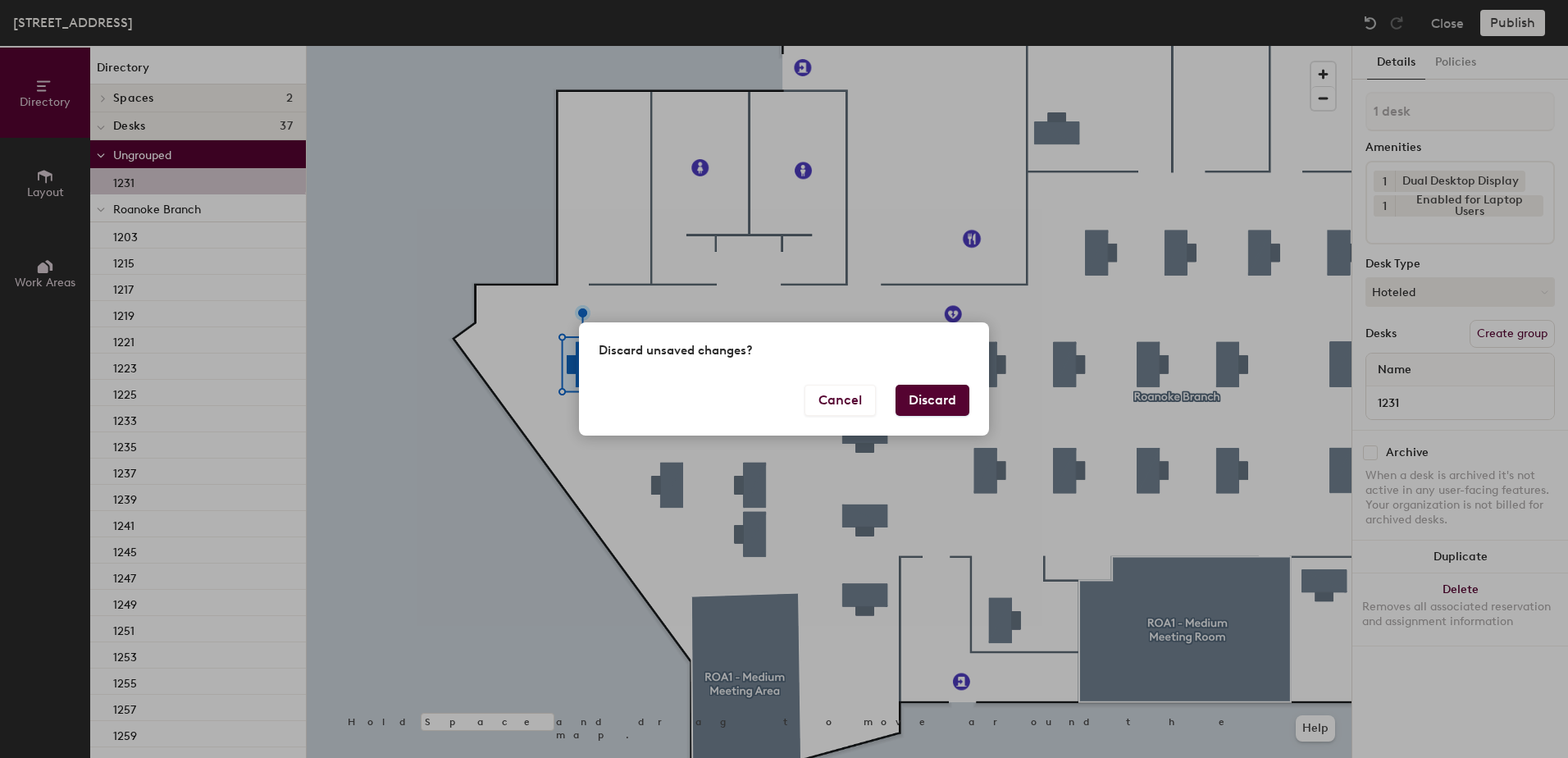
click at [931, 395] on button "Discard" at bounding box center [932, 400] width 73 height 31
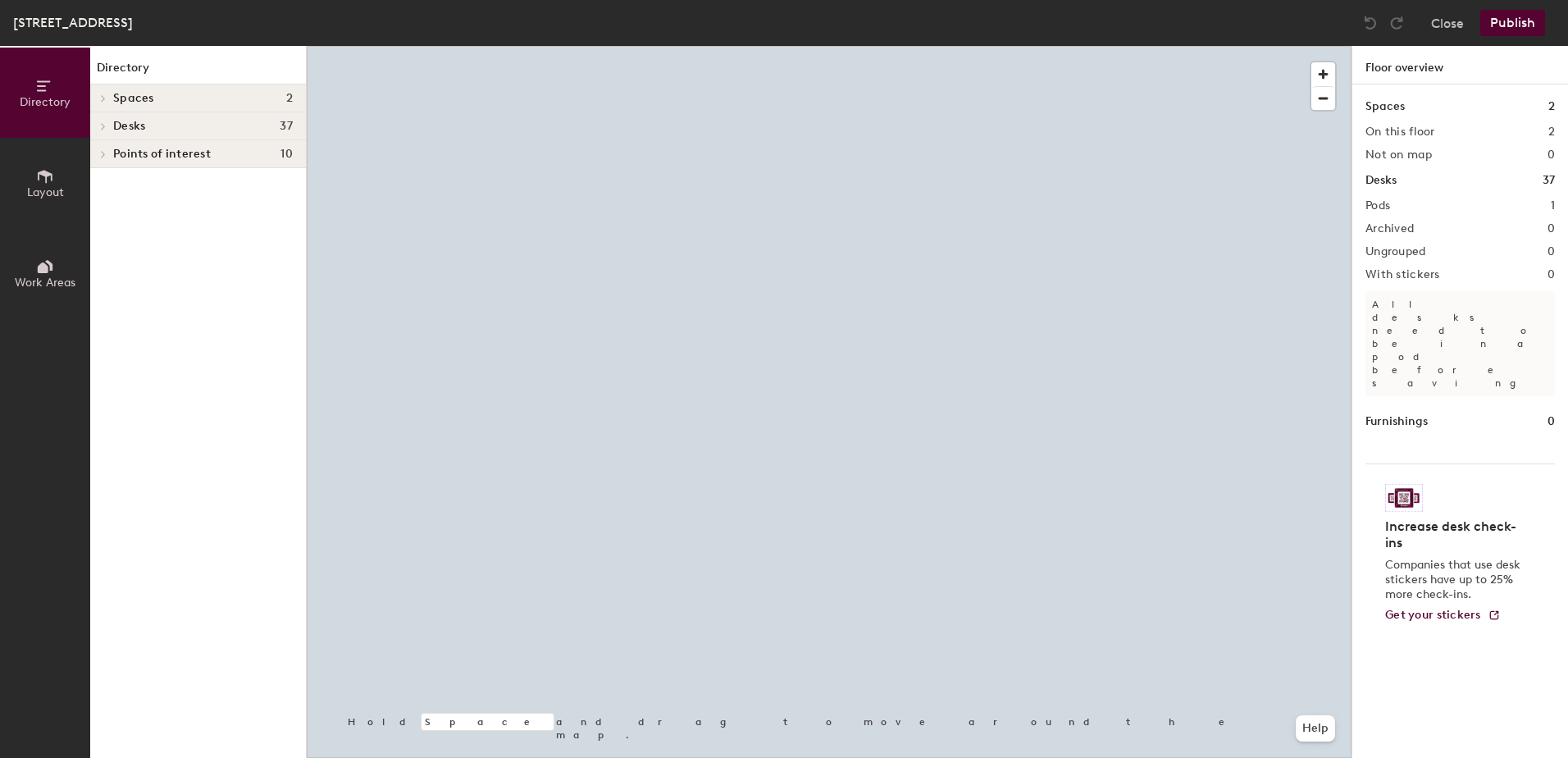
click at [581, 46] on div at bounding box center [829, 46] width 1045 height 0
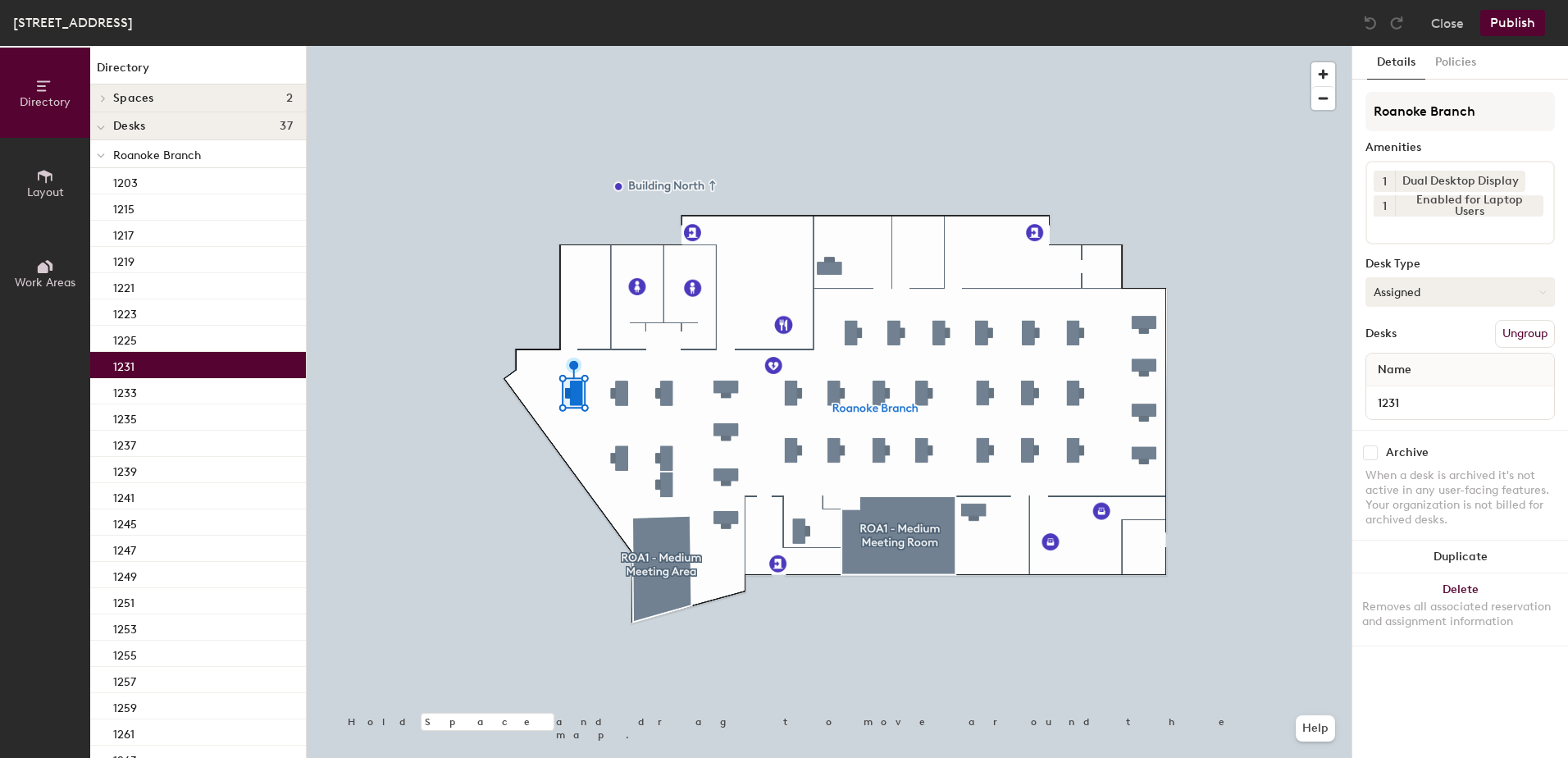
click at [1457, 277] on button "Assigned" at bounding box center [1460, 292] width 190 height 30
click at [1414, 392] on div "Hoteled" at bounding box center [1448, 392] width 164 height 24
click at [1523, 24] on button "Publish" at bounding box center [1513, 23] width 65 height 26
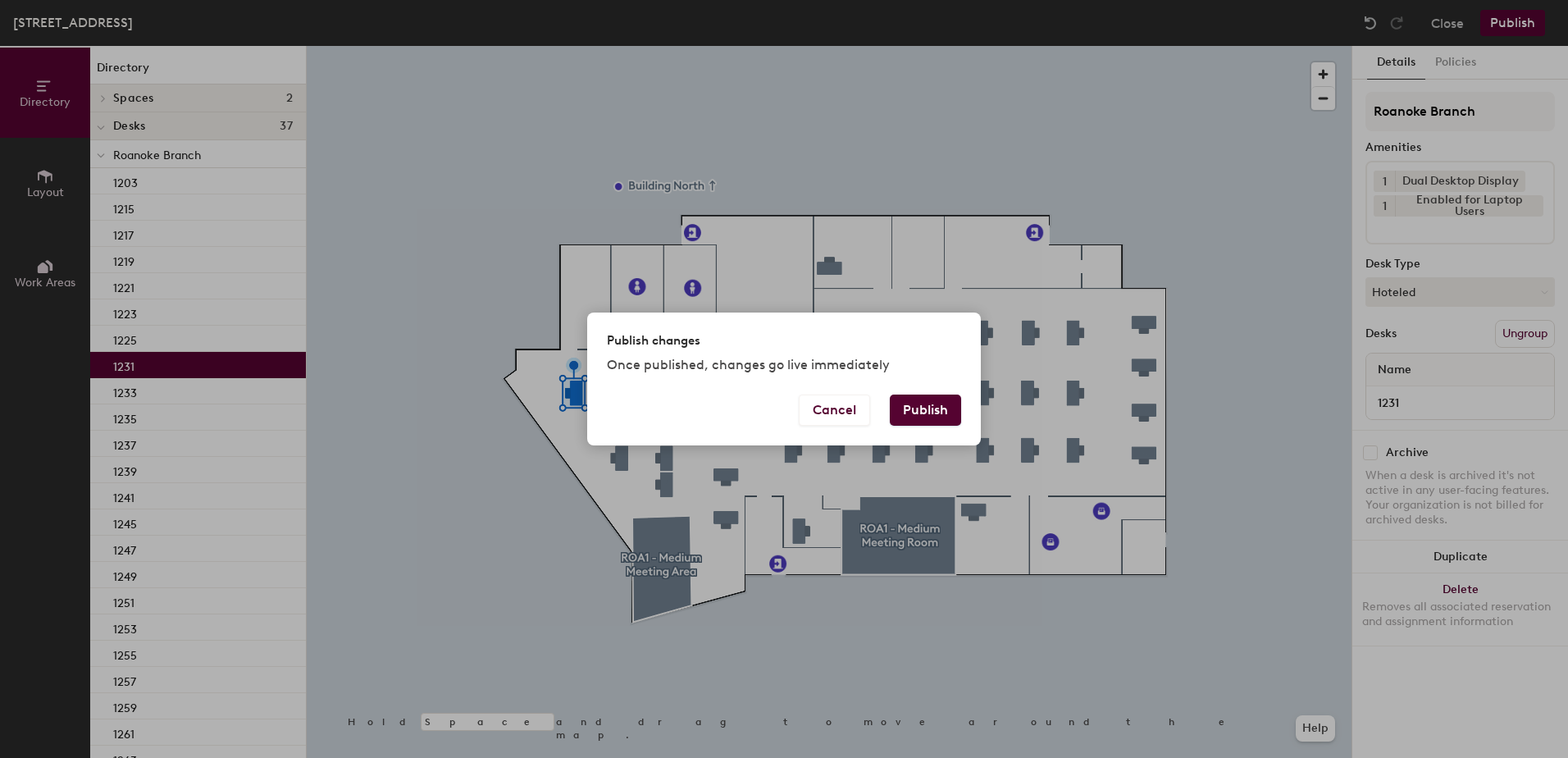
click at [923, 412] on button "Publish" at bounding box center [926, 410] width 72 height 31
